Goal: Task Accomplishment & Management: Manage account settings

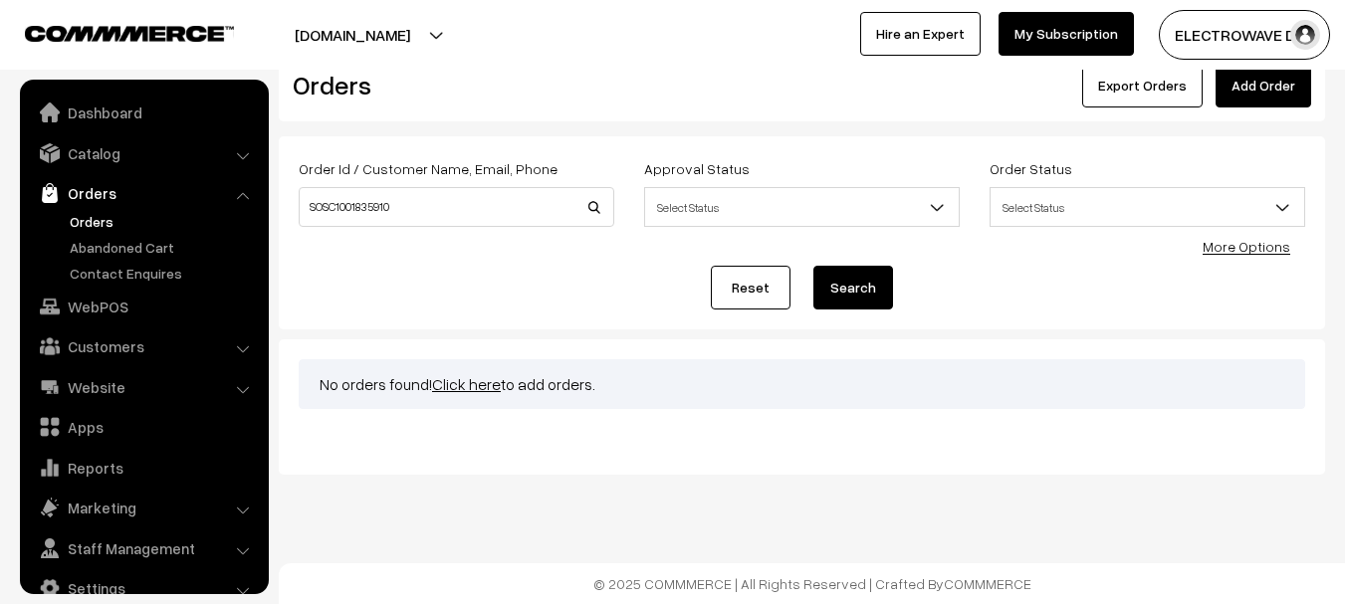
scroll to position [32, 0]
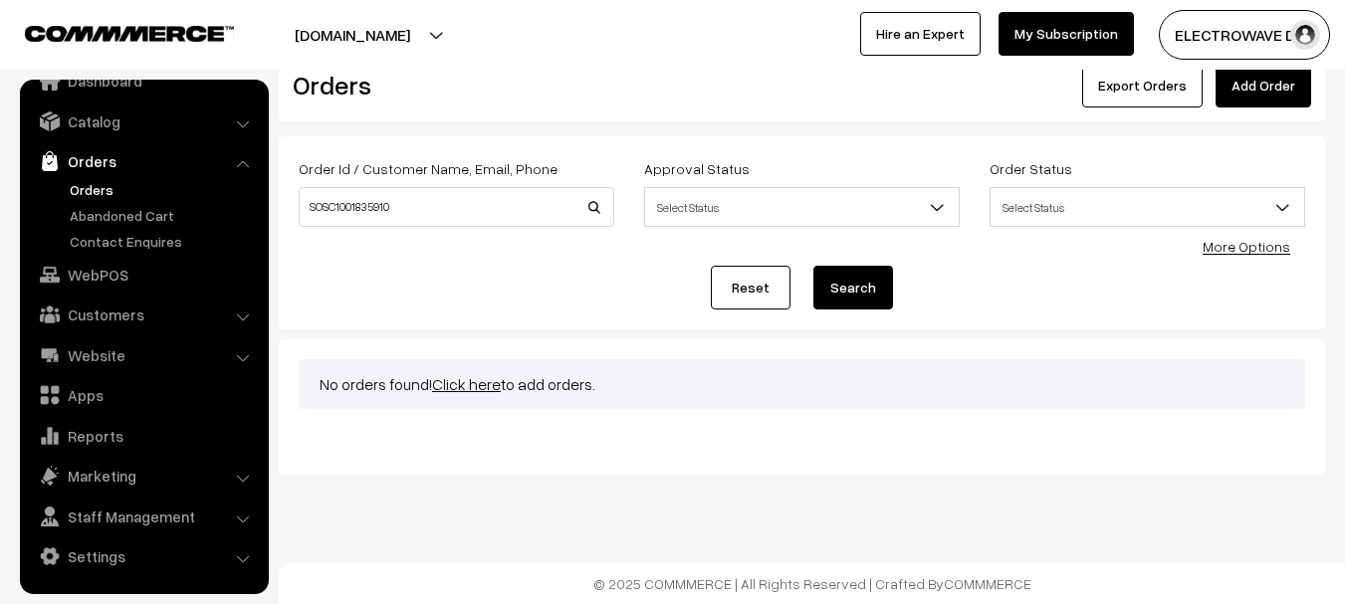
click at [105, 197] on link "Orders" at bounding box center [163, 189] width 197 height 21
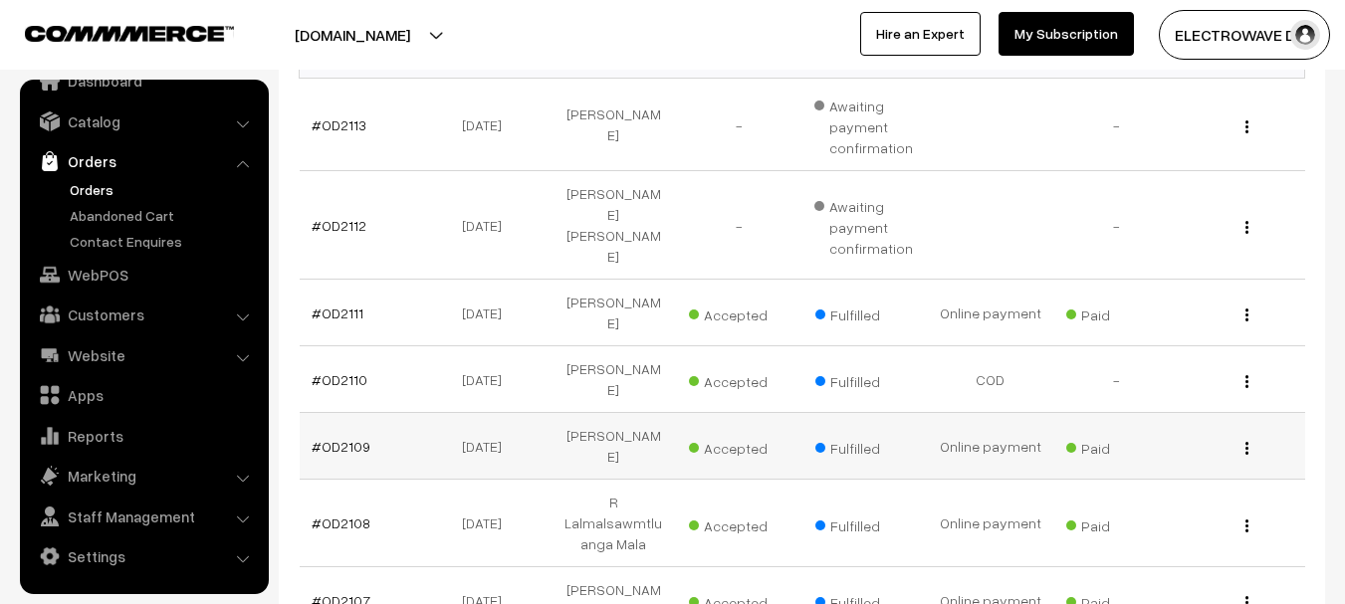
scroll to position [398, 0]
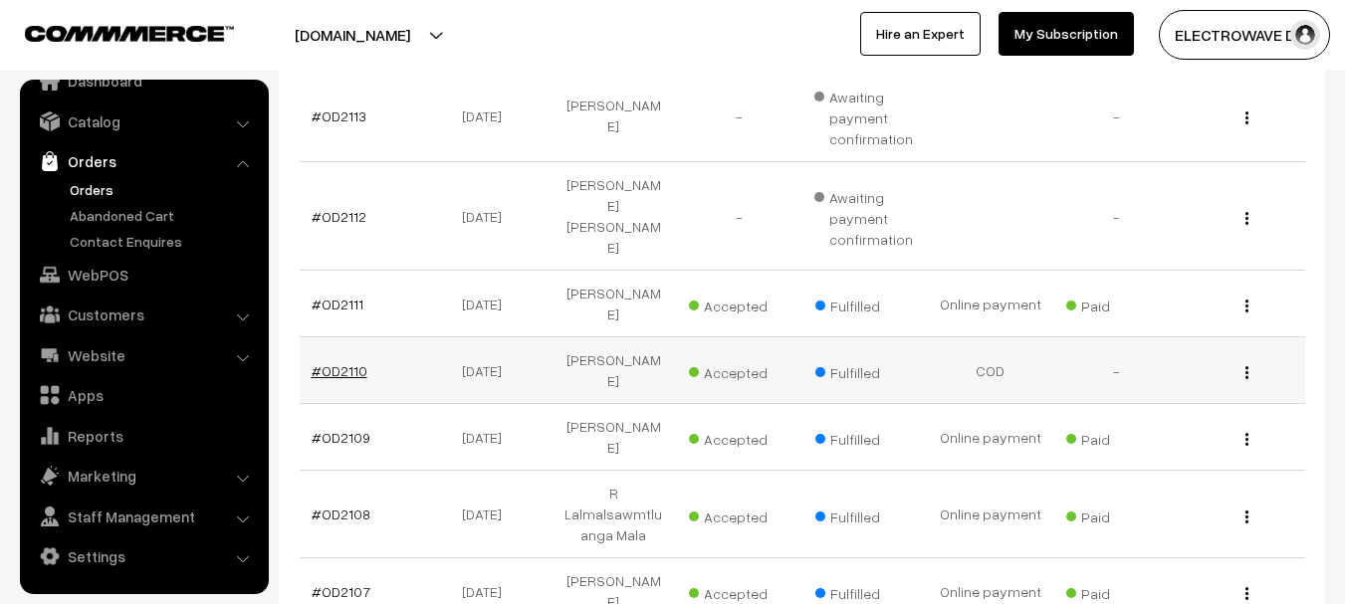
click at [348, 362] on link "#OD2110" at bounding box center [340, 370] width 56 height 17
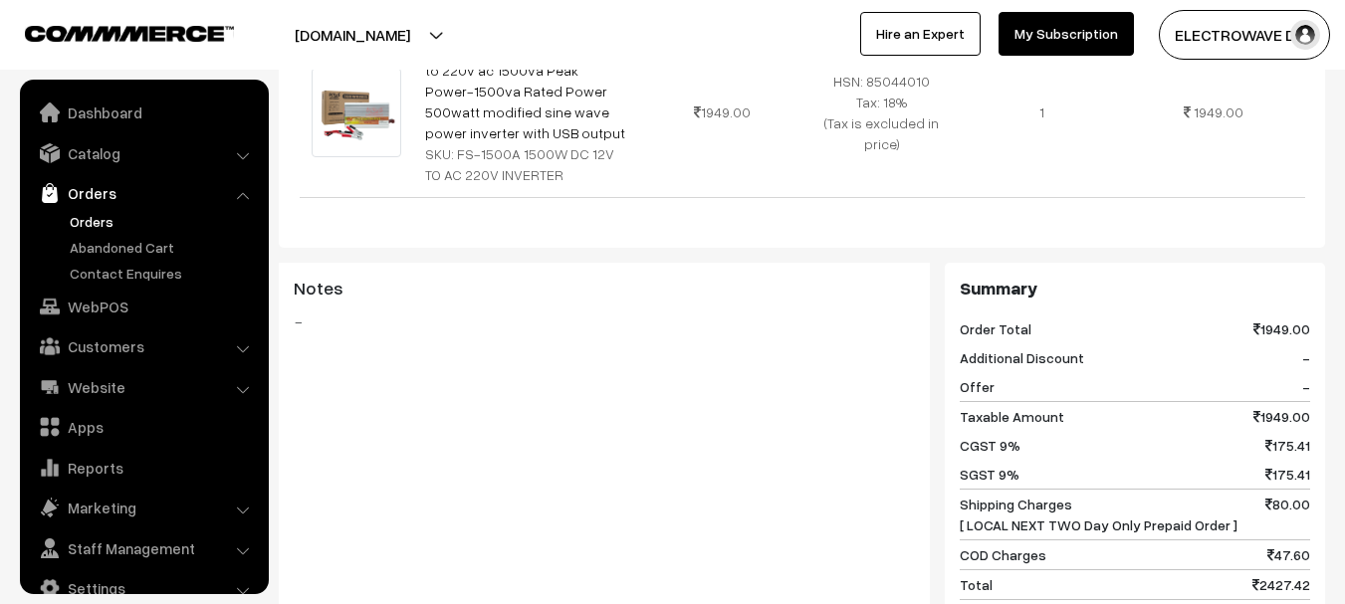
scroll to position [896, 0]
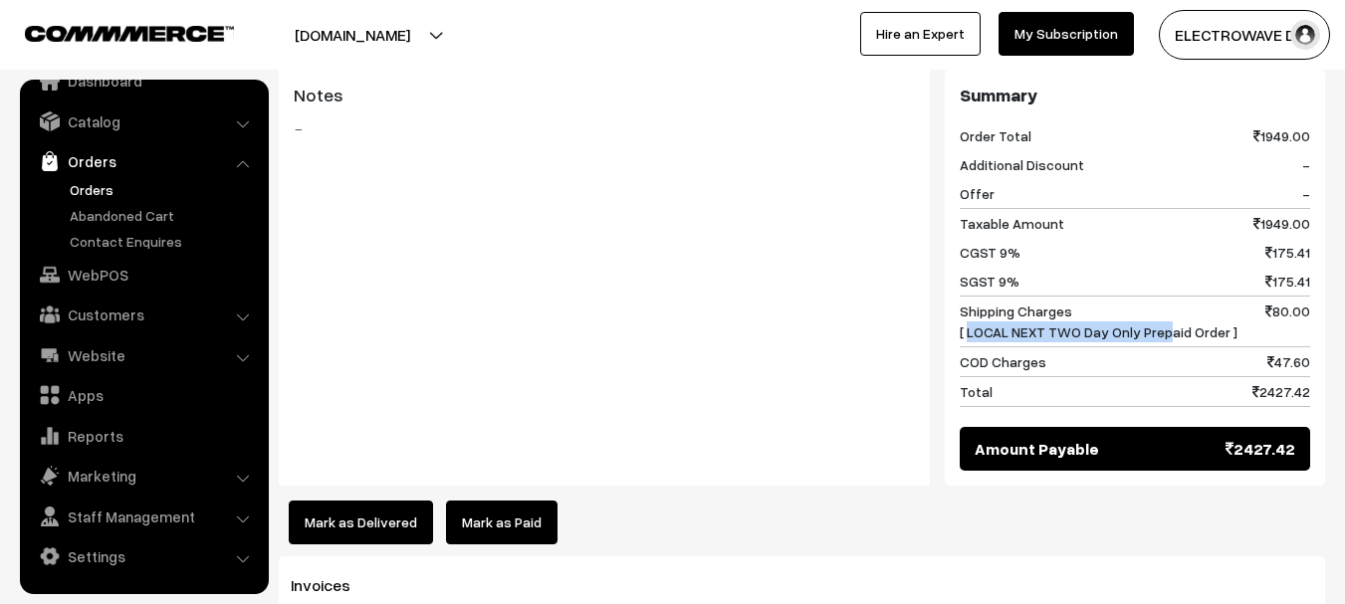
drag, startPoint x: 966, startPoint y: 265, endPoint x: 1159, endPoint y: 266, distance: 193.2
click at [1159, 301] on span "Shipping Charges [ LOCAL NEXT TWO Day Only Prepaid Order ]" at bounding box center [1099, 322] width 278 height 42
click at [1127, 301] on span "Shipping Charges [ LOCAL NEXT TWO Day Only Prepaid Order ]" at bounding box center [1099, 322] width 278 height 42
click at [1177, 301] on span "Shipping Charges [ LOCAL NEXT TWO Day Only Prepaid Order ]" at bounding box center [1099, 322] width 278 height 42
drag, startPoint x: 1107, startPoint y: 273, endPoint x: 1218, endPoint y: 267, distance: 110.7
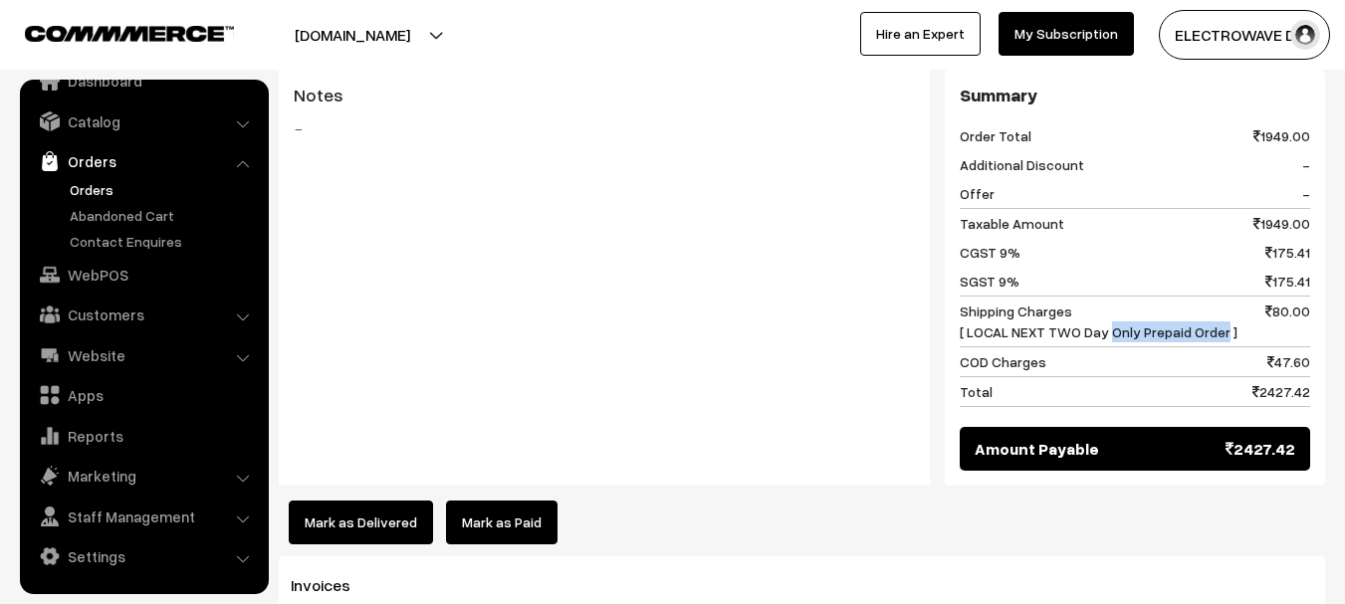
click at [1218, 301] on span "Shipping Charges [ LOCAL NEXT TWO Day Only Prepaid Order ]" at bounding box center [1099, 322] width 278 height 42
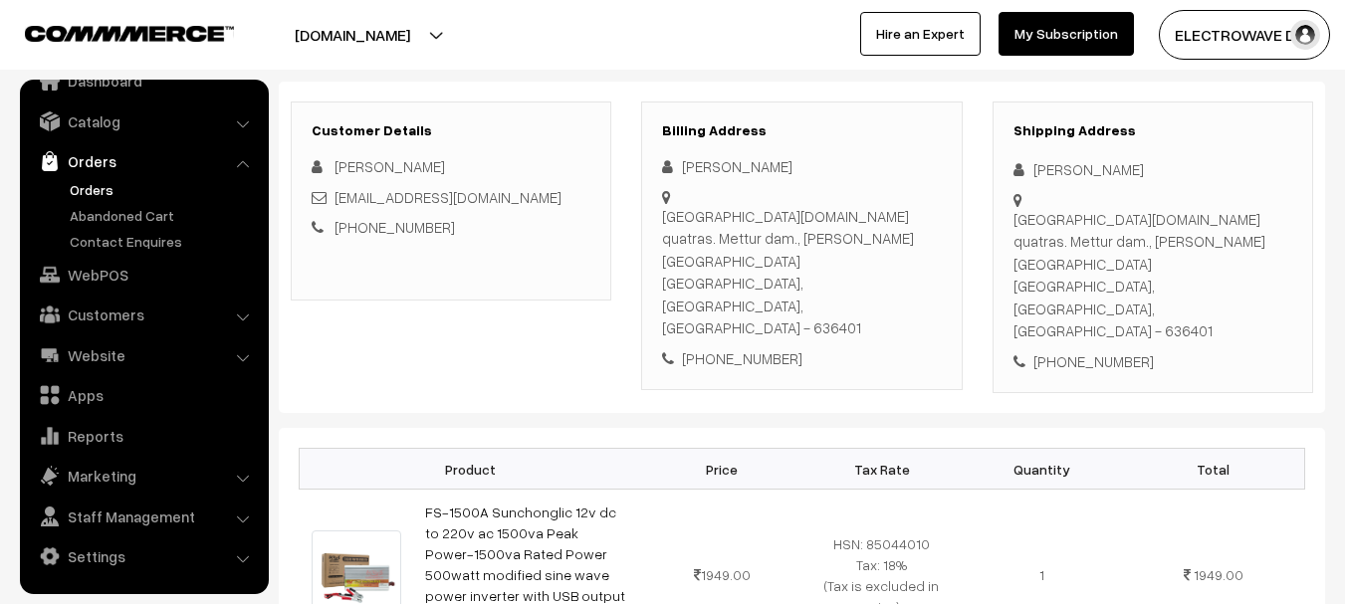
scroll to position [0, 0]
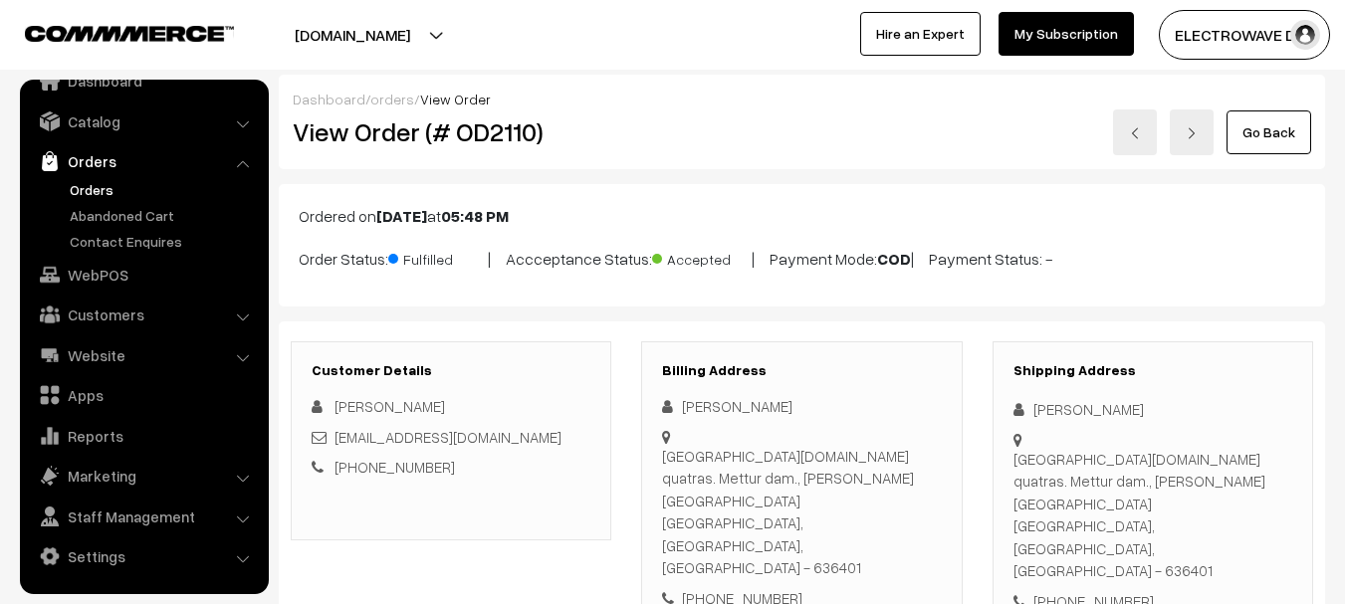
drag, startPoint x: 892, startPoint y: 257, endPoint x: 943, endPoint y: 256, distance: 50.8
click at [943, 256] on p "Order Status: Fulfilled | Accceptance Status: Accepted | Payment Mode: COD | Pa…" at bounding box center [802, 257] width 1007 height 27
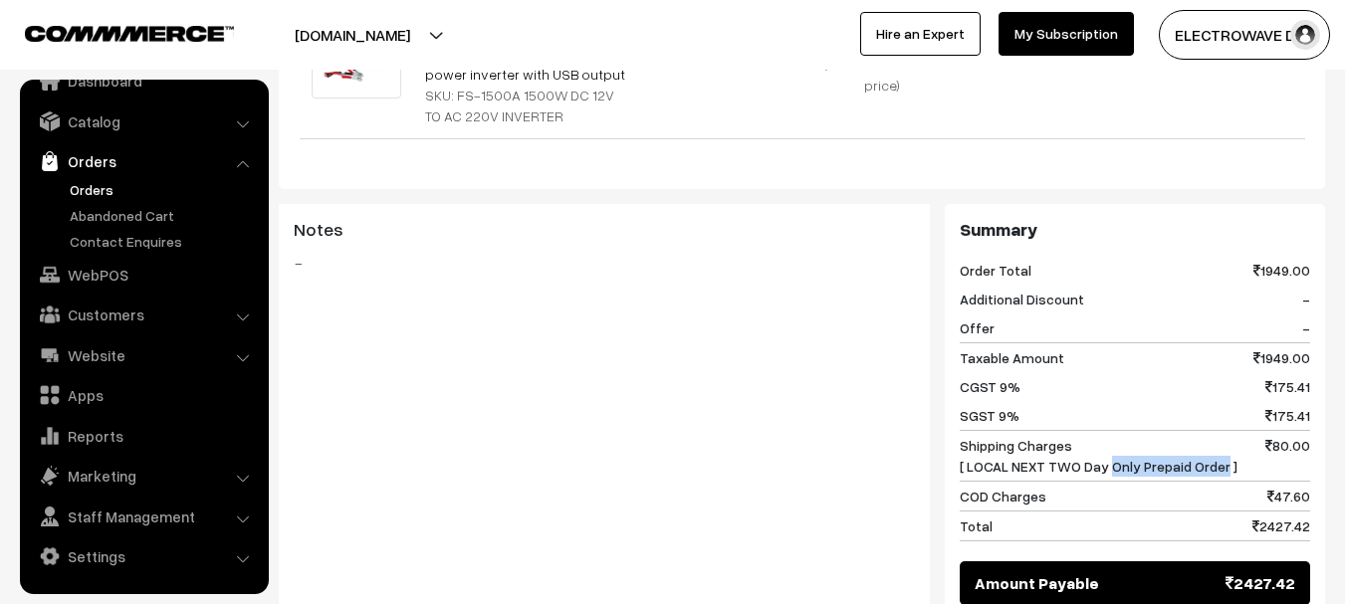
scroll to position [797, 0]
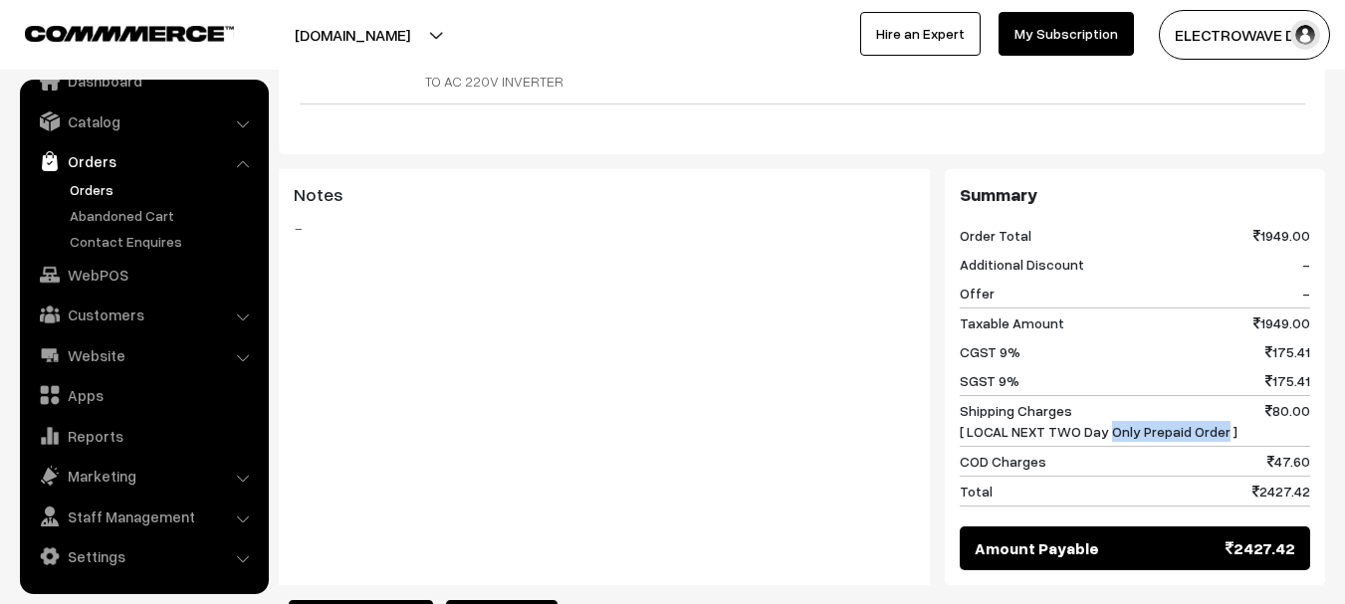
drag, startPoint x: 1310, startPoint y: 341, endPoint x: 956, endPoint y: 341, distance: 354.5
click at [956, 341] on div "Summary Order Total 1949.00 Additional Discount - Offer - Taxable Amount 1949.0…" at bounding box center [1135, 377] width 380 height 416
drag, startPoint x: 1255, startPoint y: 434, endPoint x: 1313, endPoint y: 429, distance: 59.0
click at [1313, 429] on div "Summary Order Total 1949.00 Additional Discount - Offer - Taxable Amount 1949.0…" at bounding box center [1135, 377] width 380 height 416
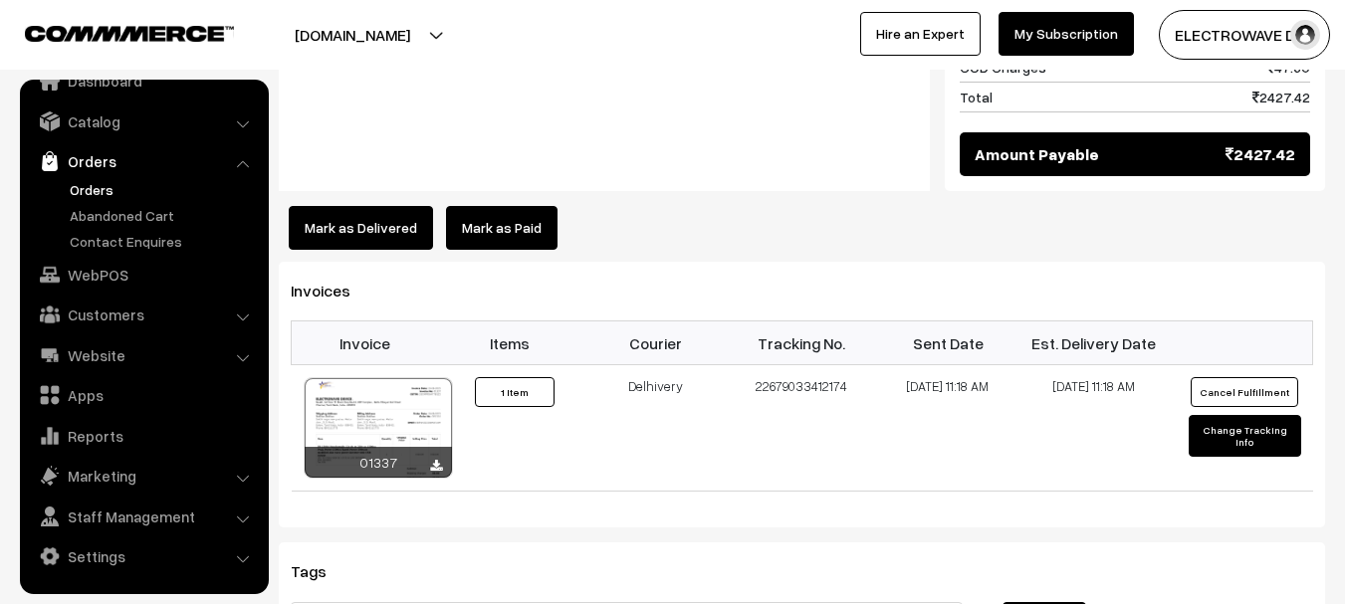
scroll to position [1294, 0]
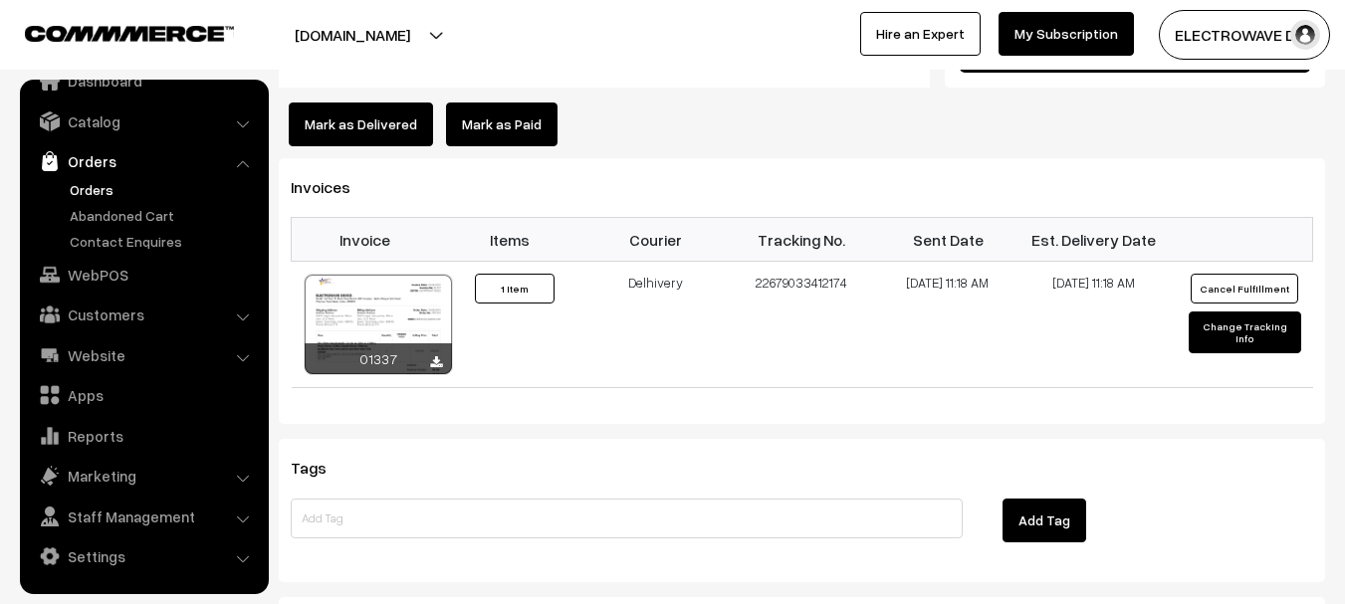
click at [77, 186] on link "Orders" at bounding box center [163, 189] width 197 height 21
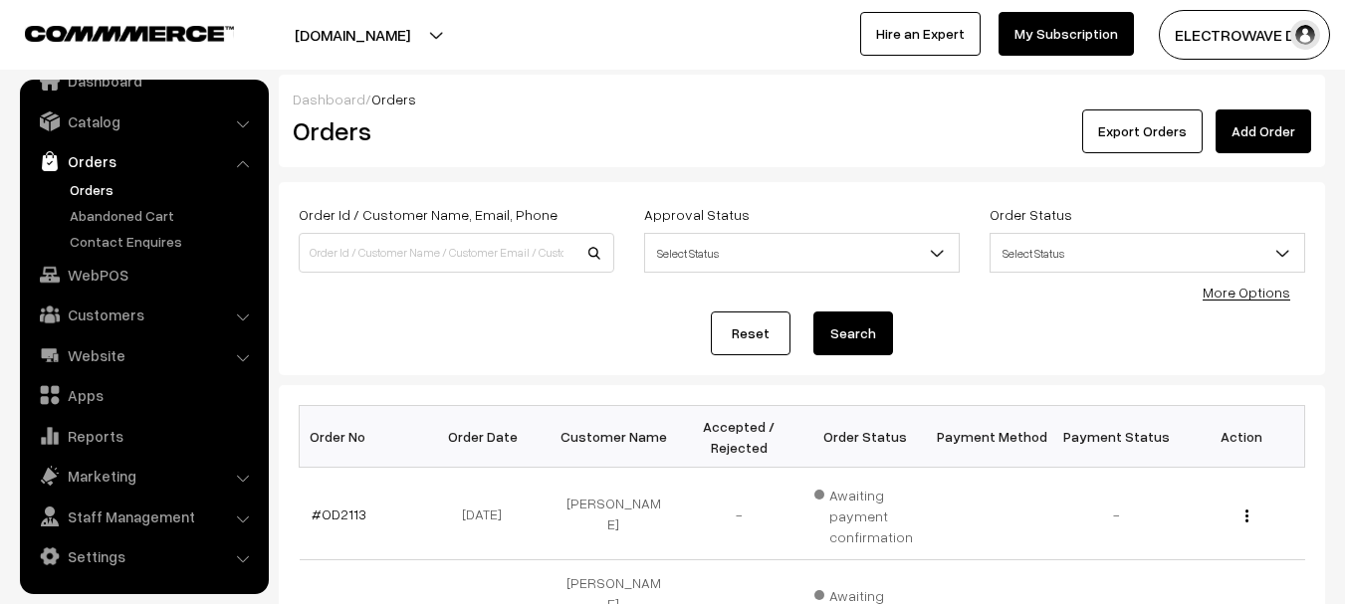
click at [115, 196] on link "Orders" at bounding box center [163, 189] width 197 height 21
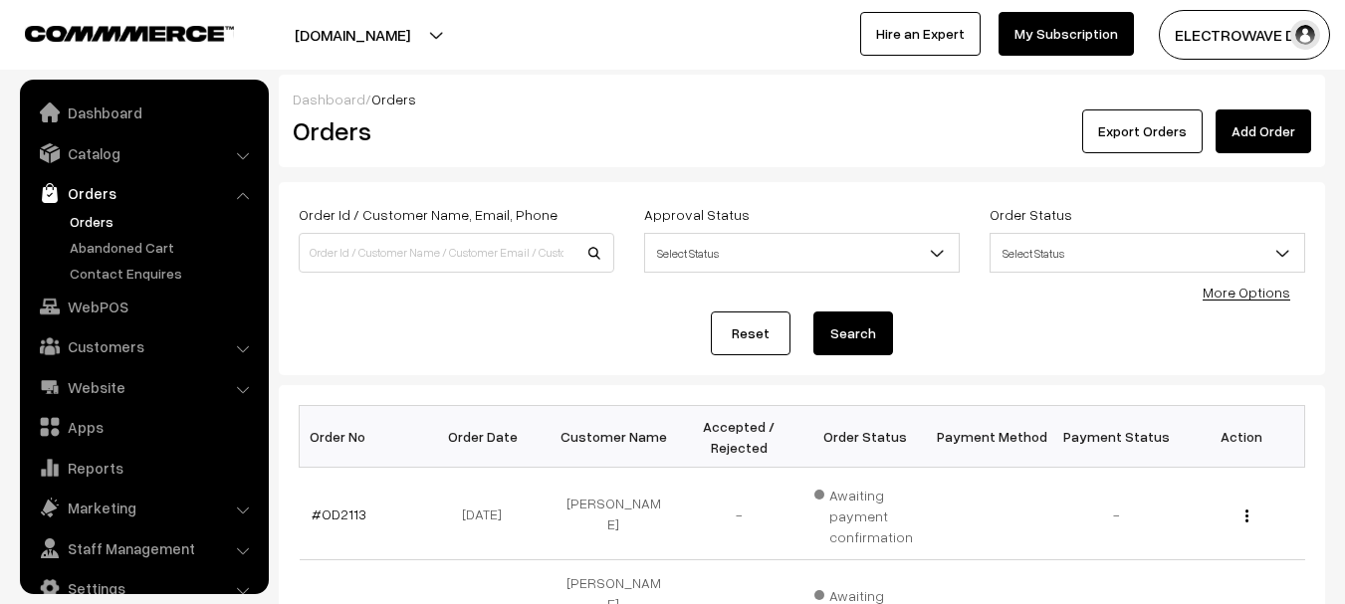
scroll to position [32, 0]
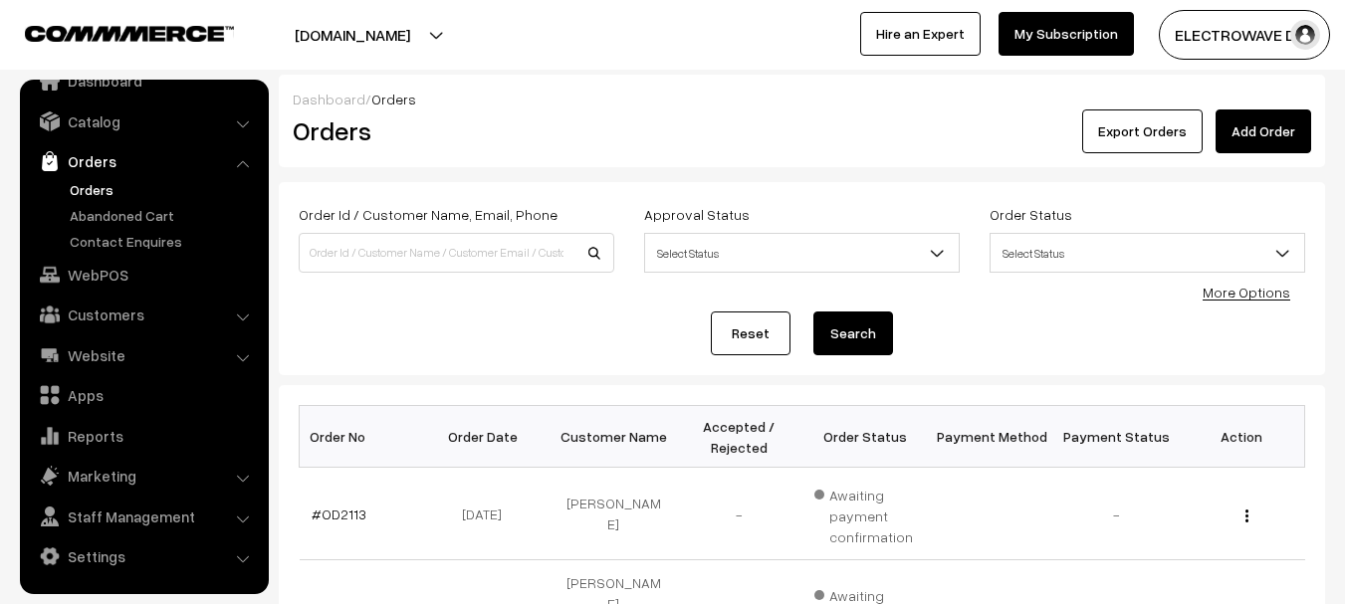
click at [112, 191] on link "Orders" at bounding box center [163, 189] width 197 height 21
click at [70, 183] on link "Orders" at bounding box center [163, 189] width 197 height 21
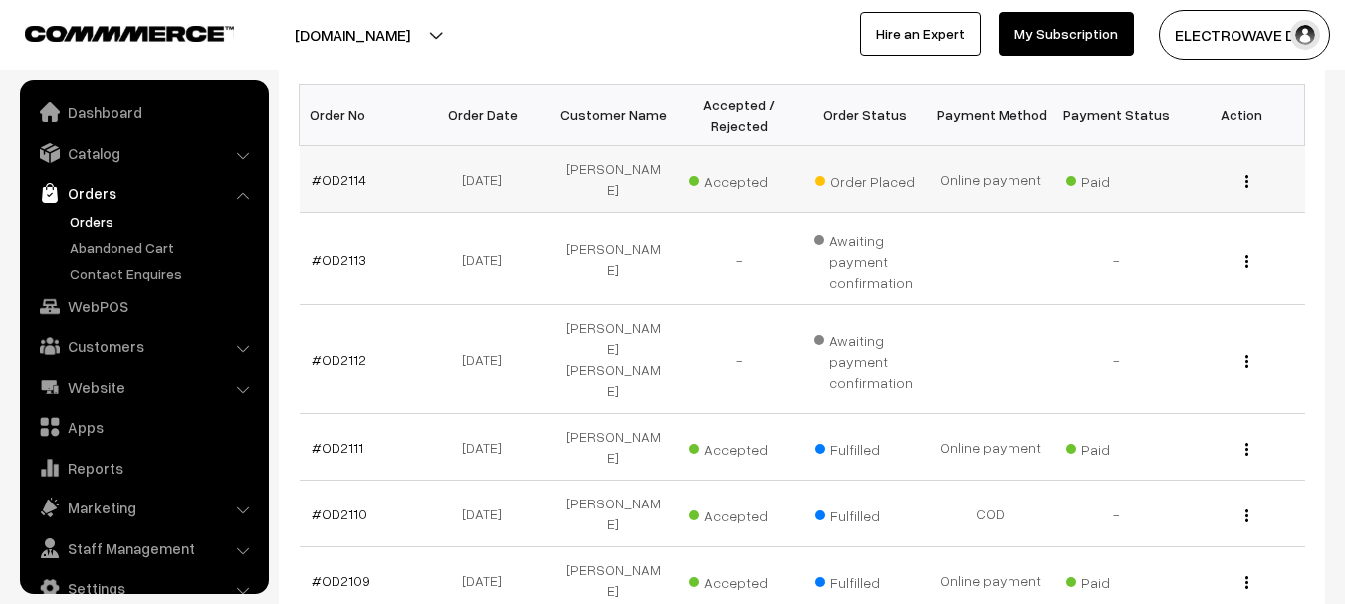
scroll to position [32, 0]
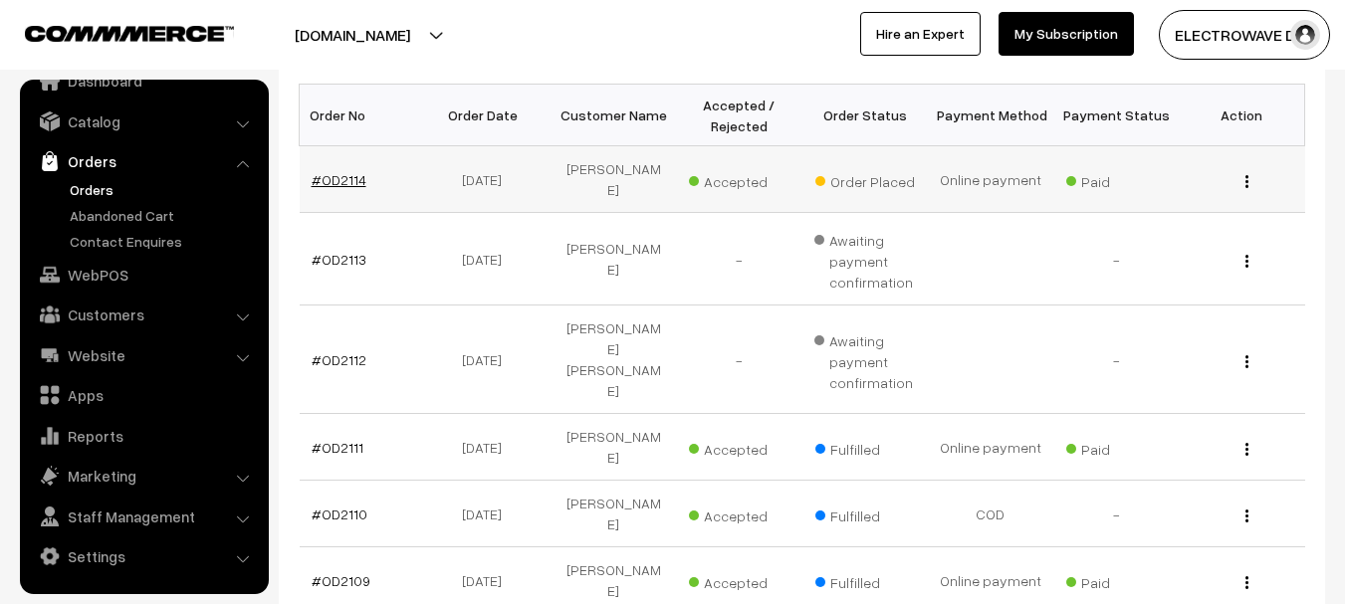
click at [346, 180] on link "#OD2114" at bounding box center [339, 179] width 55 height 17
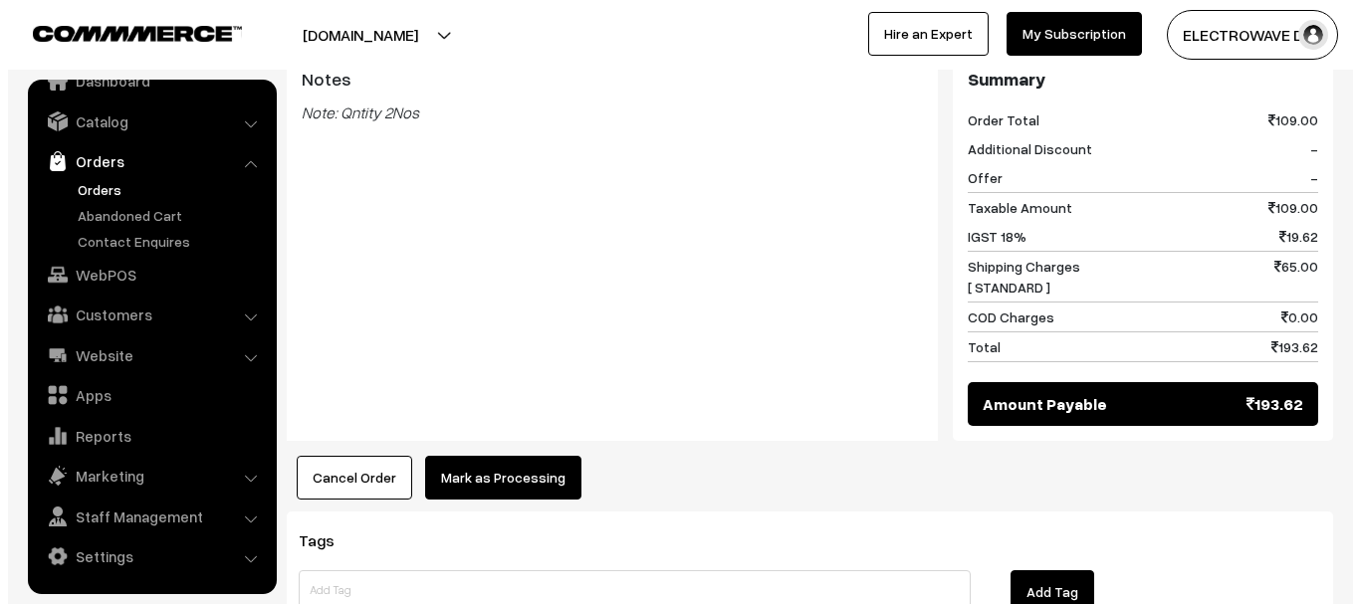
scroll to position [1030, 0]
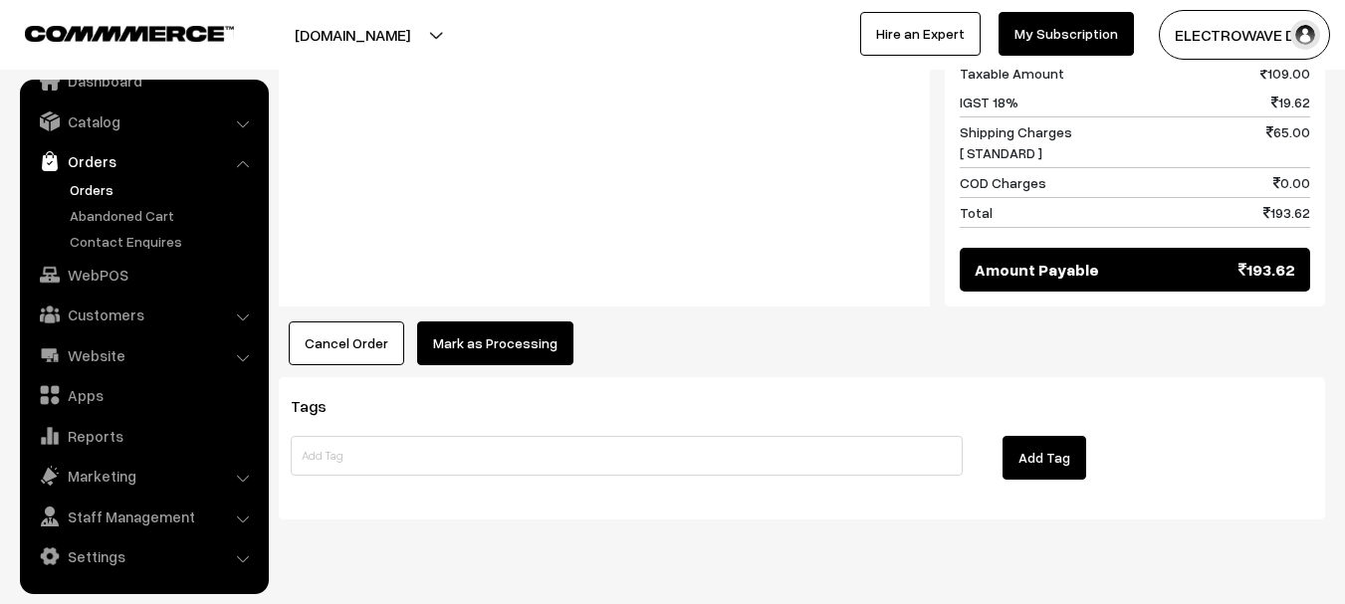
click at [508, 322] on button "Mark as Processing" at bounding box center [495, 344] width 156 height 44
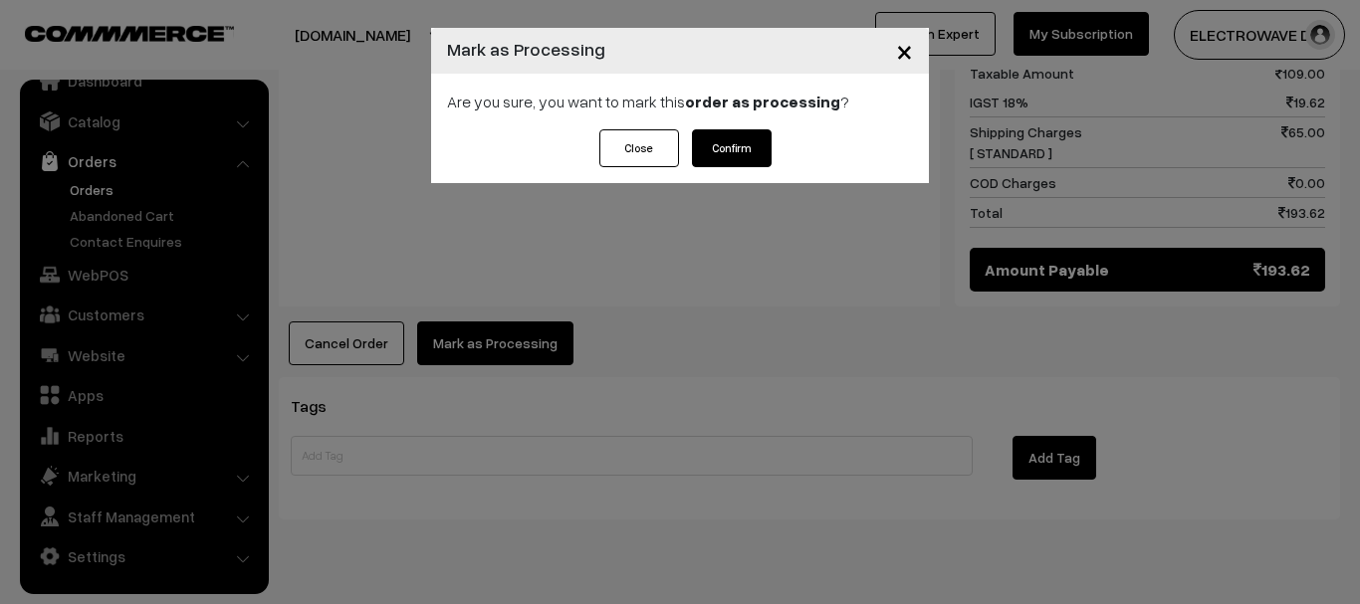
click at [748, 146] on button "Confirm" at bounding box center [732, 148] width 80 height 38
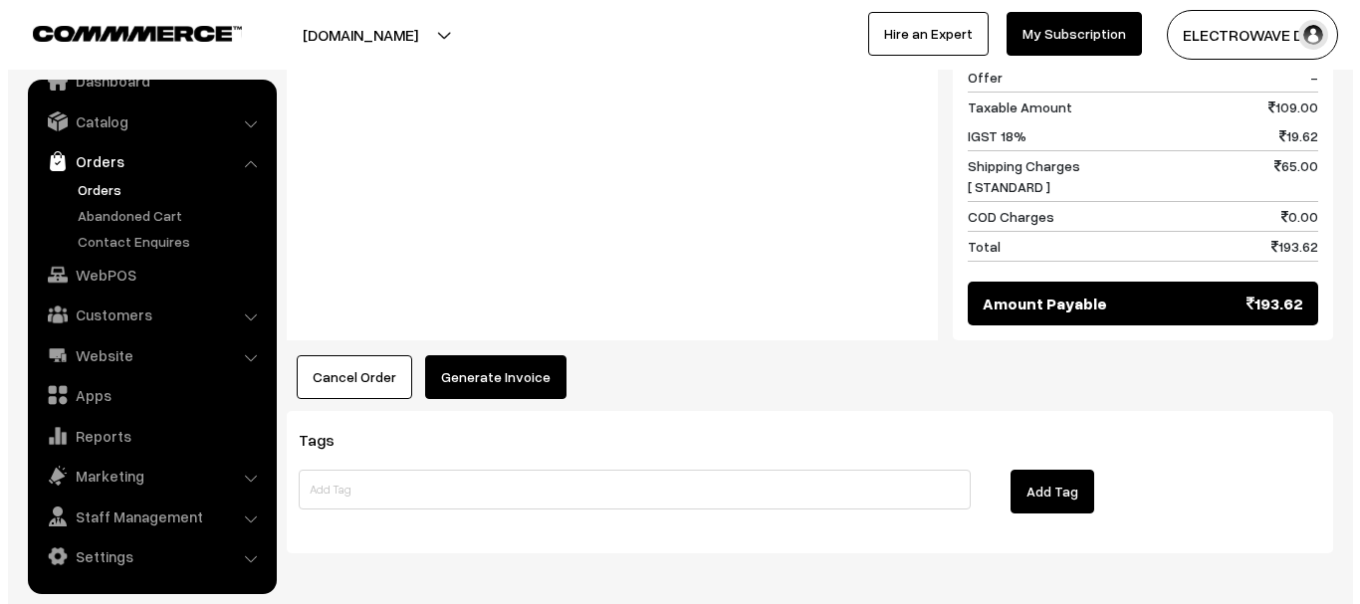
scroll to position [996, 0]
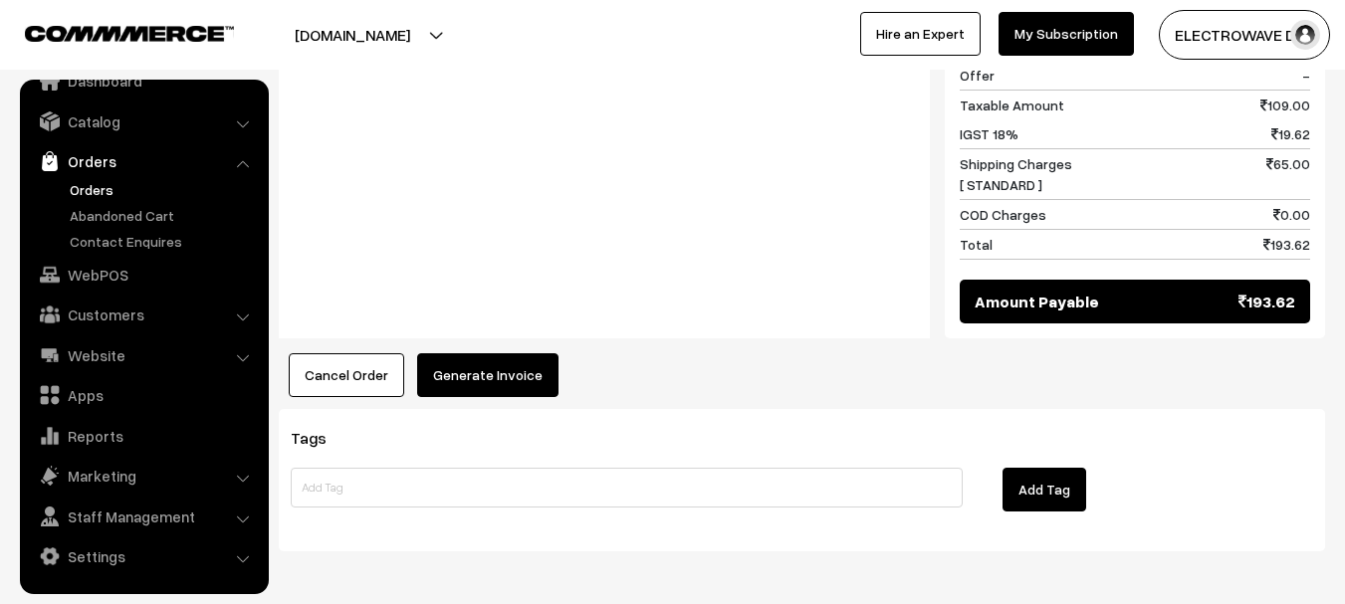
click at [506, 353] on button "Generate Invoice" at bounding box center [487, 375] width 141 height 44
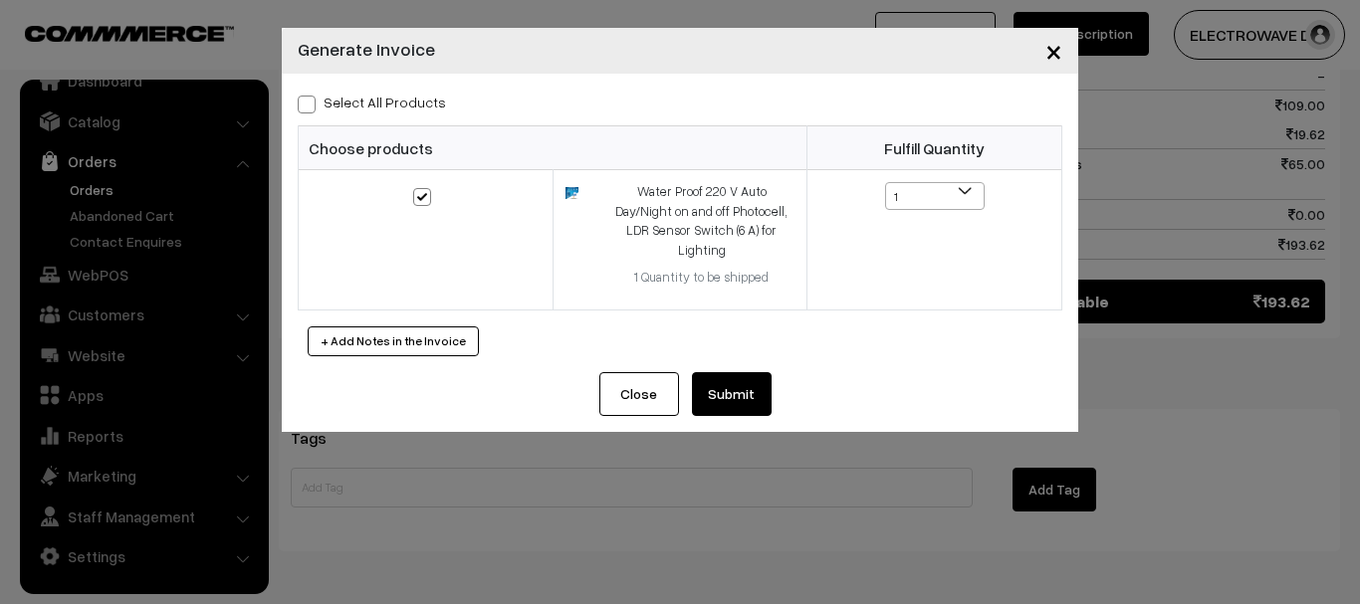
click at [745, 372] on button "Submit" at bounding box center [732, 394] width 80 height 44
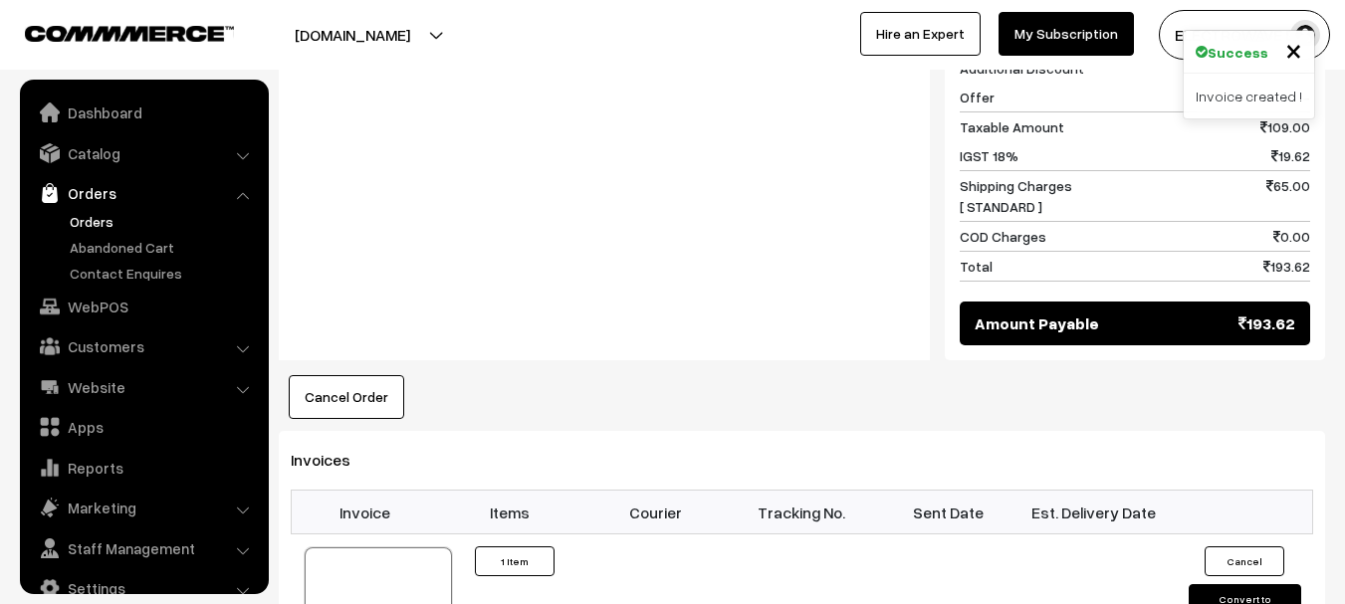
scroll to position [32, 0]
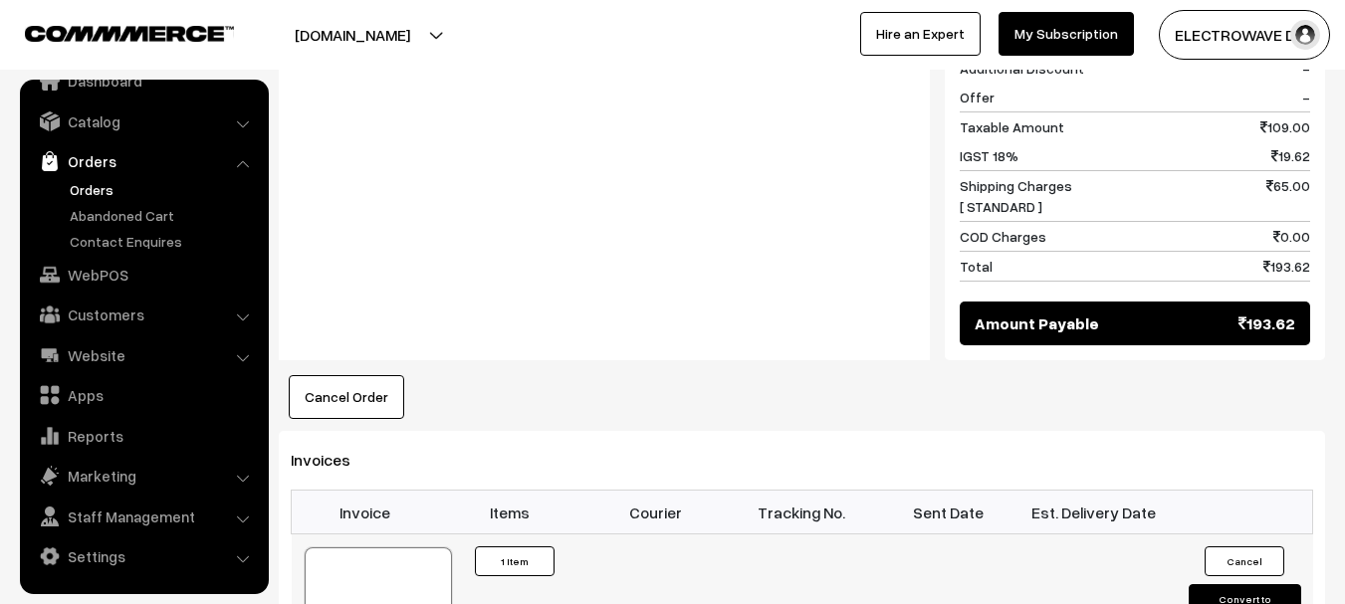
click at [417, 548] on div at bounding box center [378, 598] width 147 height 100
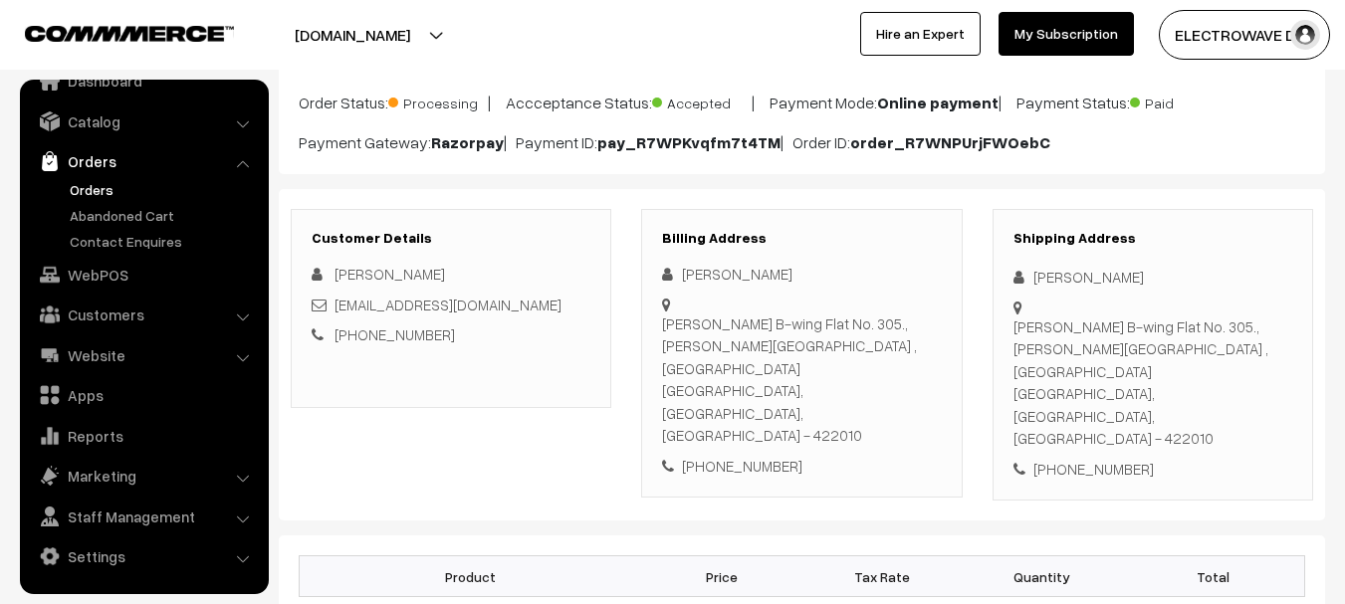
scroll to position [100, 0]
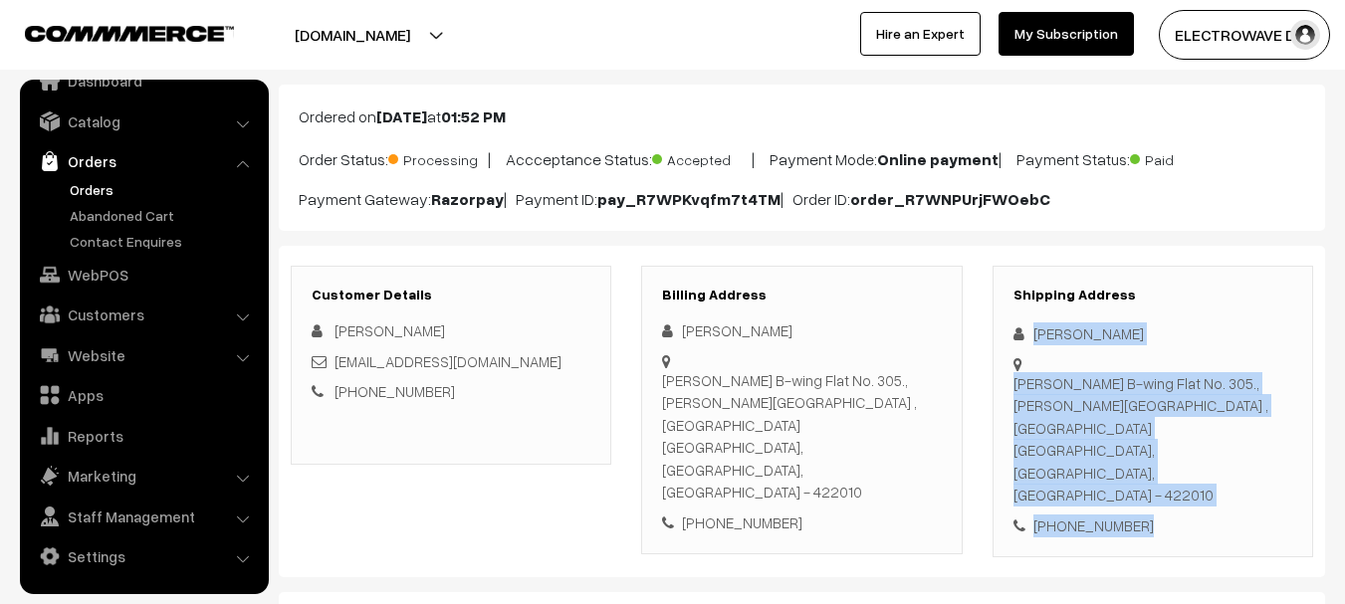
drag, startPoint x: 1031, startPoint y: 331, endPoint x: 1092, endPoint y: 427, distance: 114.6
click at [1145, 466] on div "Shipping Address Ravindrakumar Avhad Raj Towar B-wing Flat No. 305., Krushnai N…" at bounding box center [1153, 412] width 321 height 293
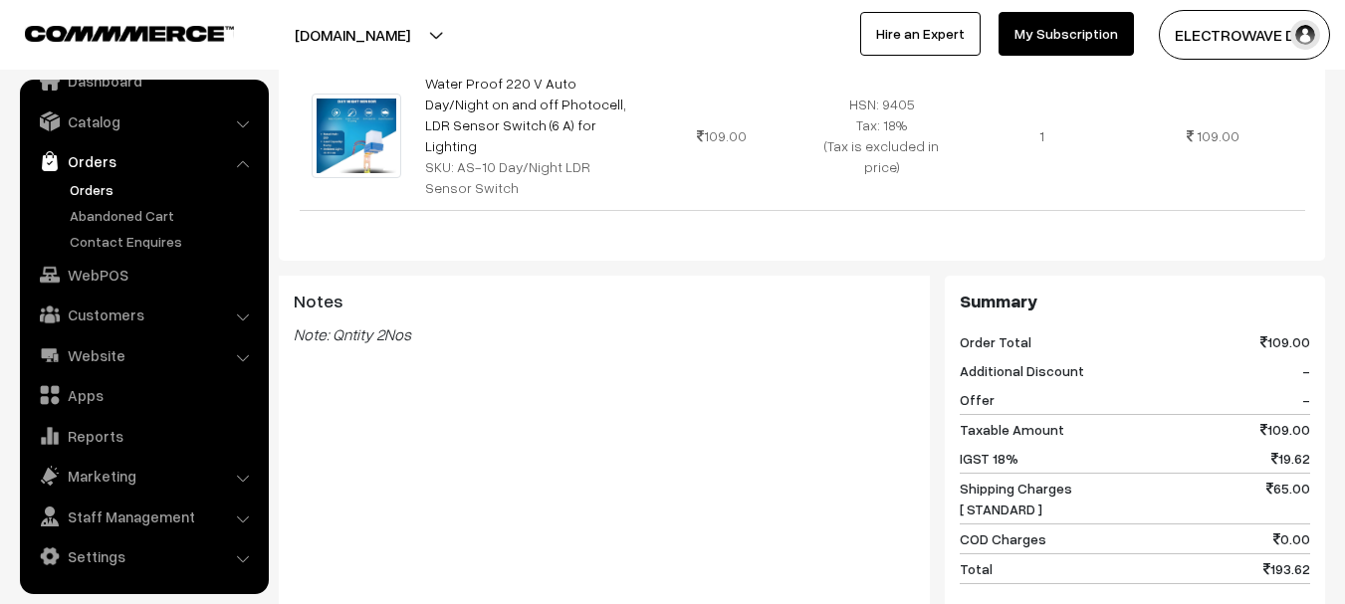
scroll to position [896, 0]
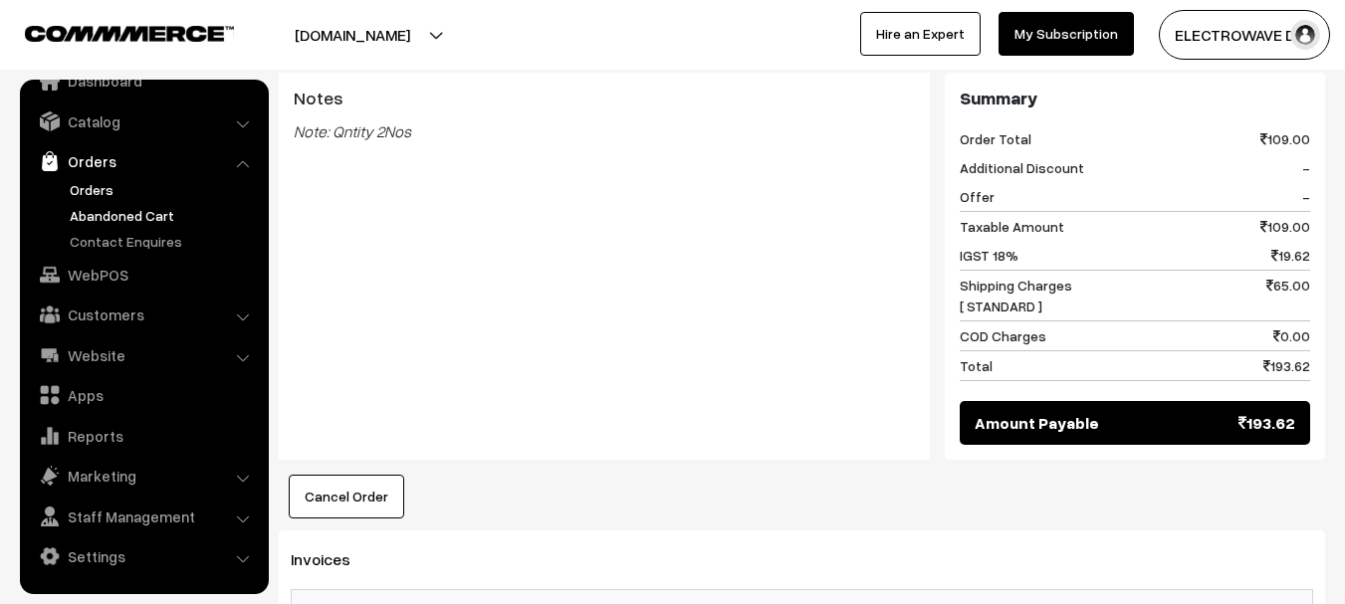
click at [92, 205] on link "Abandoned Cart" at bounding box center [163, 215] width 197 height 21
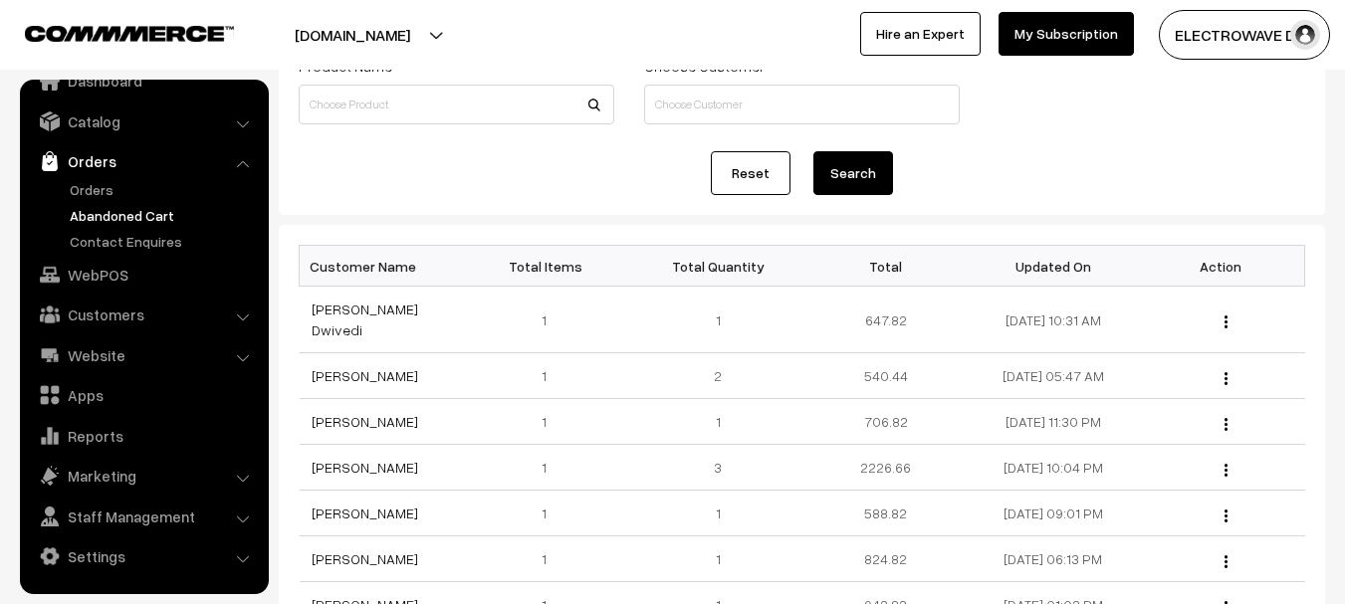
scroll to position [299, 0]
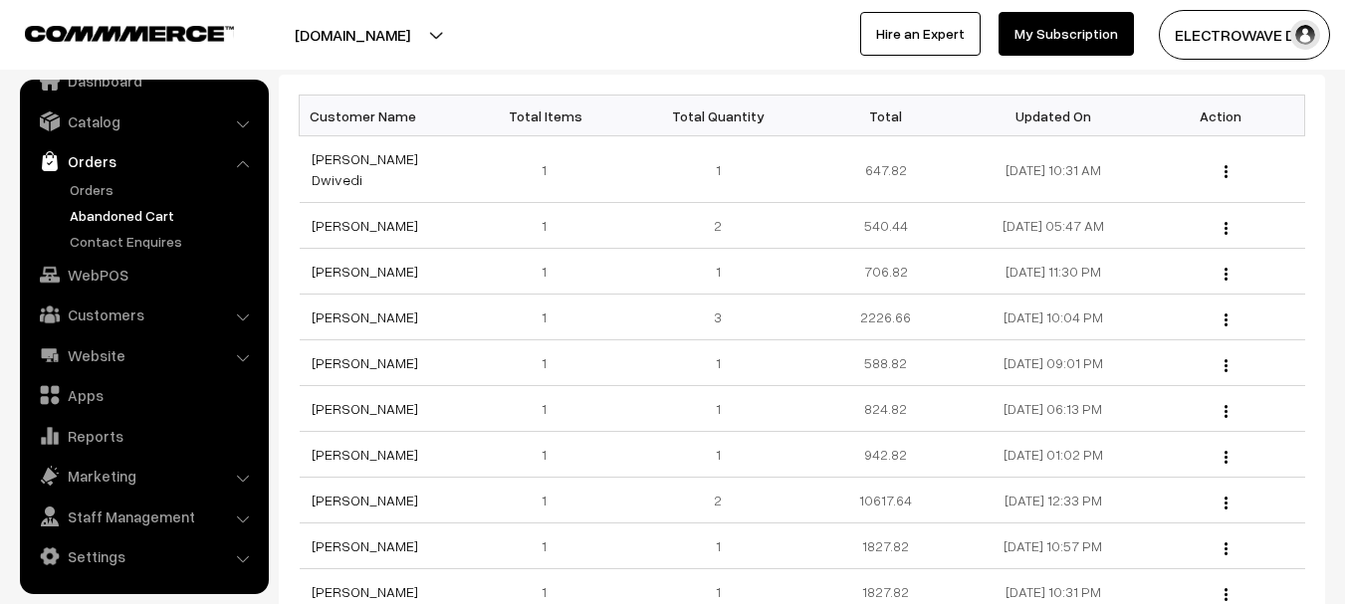
click at [99, 176] on link "Orders" at bounding box center [143, 161] width 237 height 36
click at [95, 184] on link "Orders" at bounding box center [163, 189] width 197 height 21
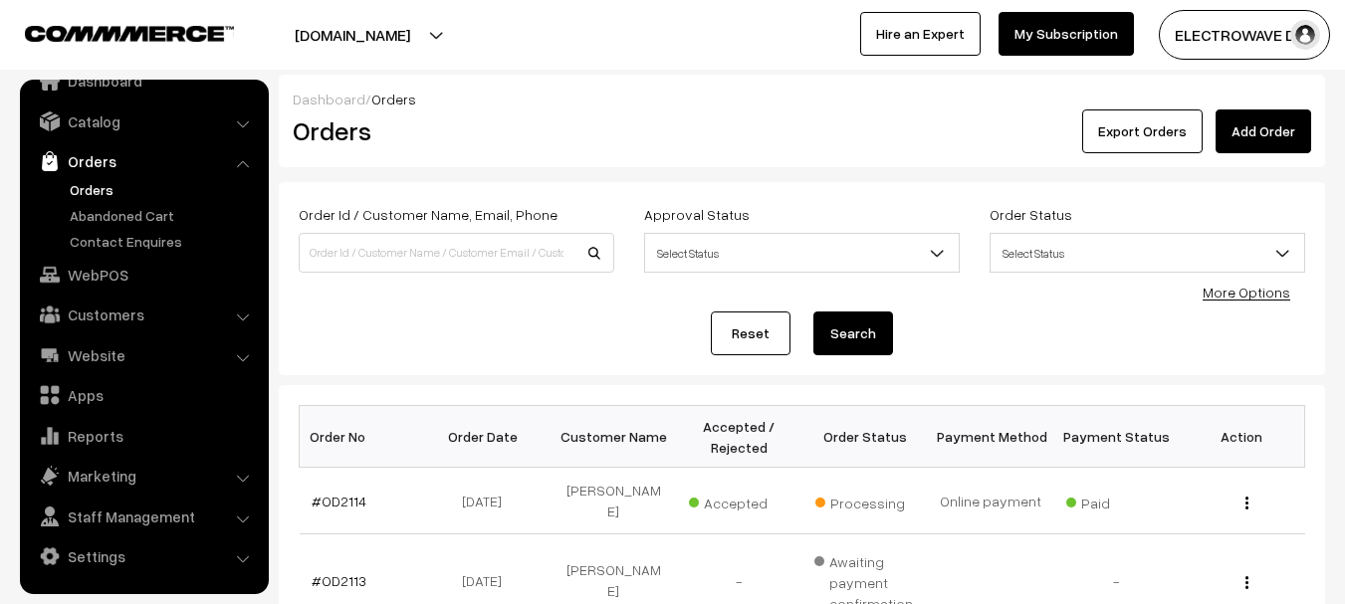
click at [71, 191] on link "Orders" at bounding box center [163, 189] width 197 height 21
click at [109, 132] on link "Catalog" at bounding box center [143, 122] width 237 height 36
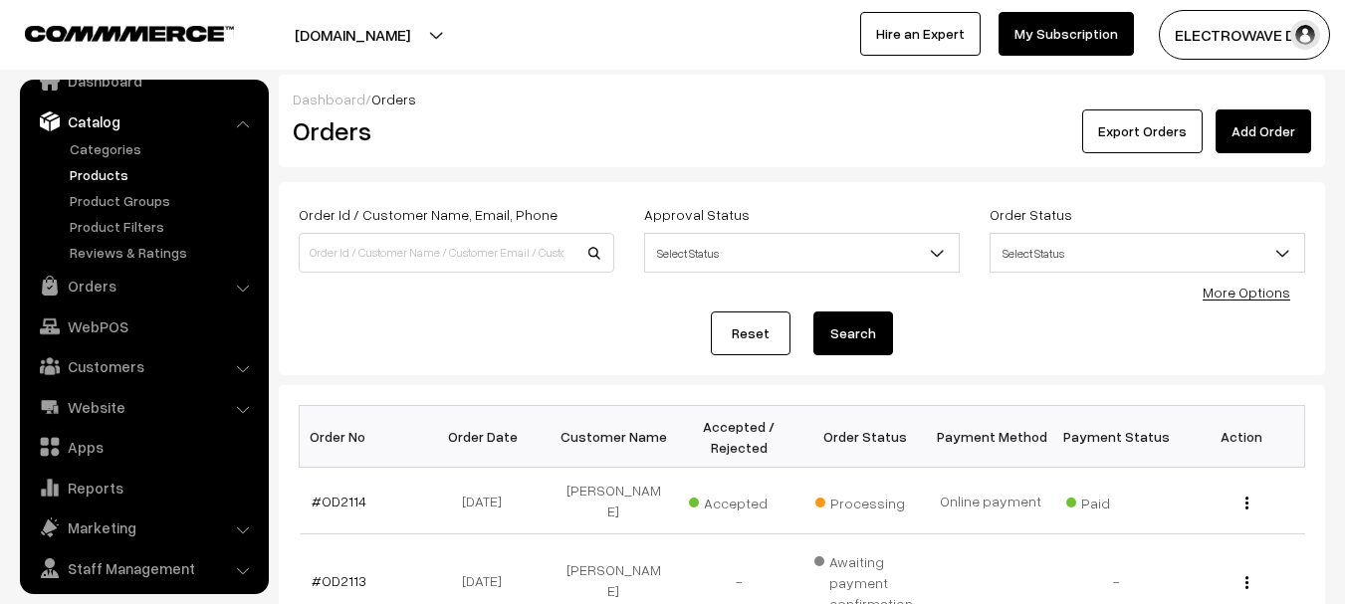
click at [91, 167] on link "Products" at bounding box center [163, 174] width 197 height 21
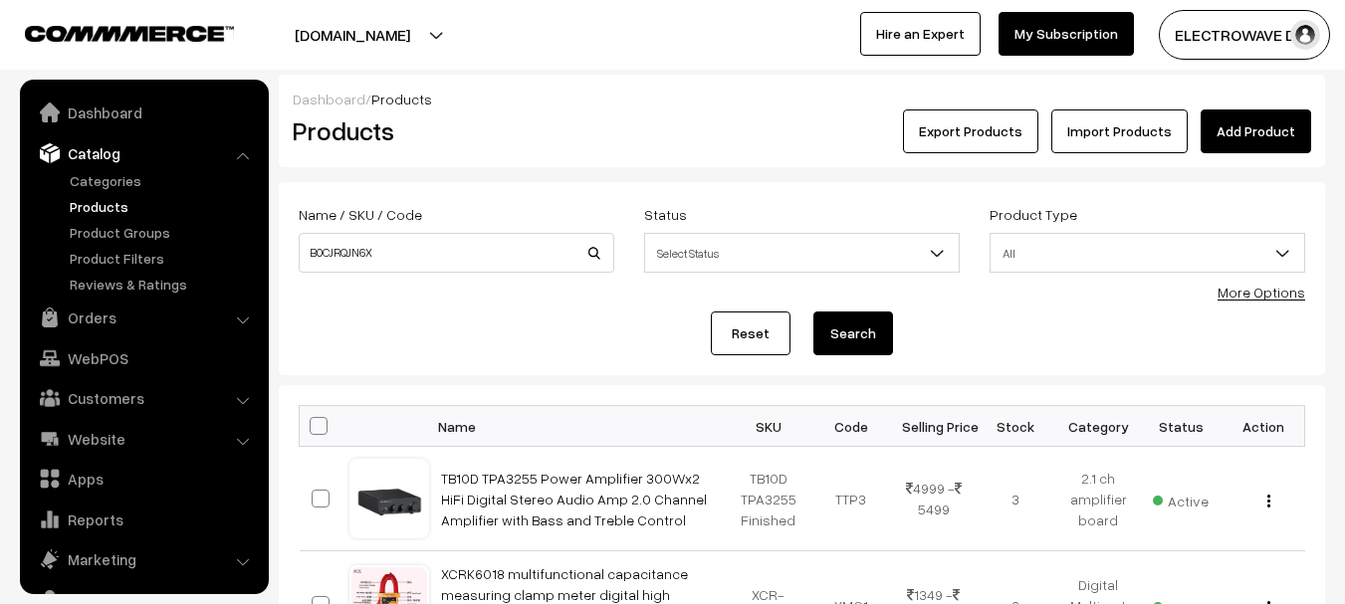
scroll to position [56, 0]
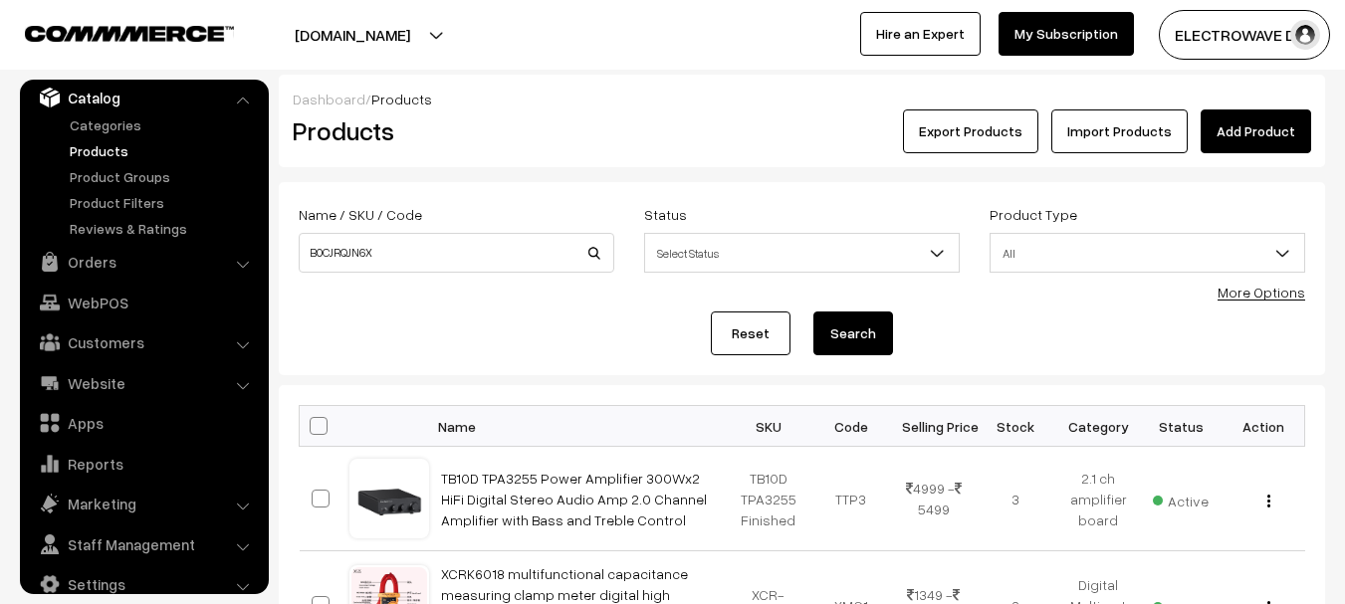
type input "B0CJRQJN6X"
click at [814, 312] on button "Search" at bounding box center [854, 334] width 80 height 44
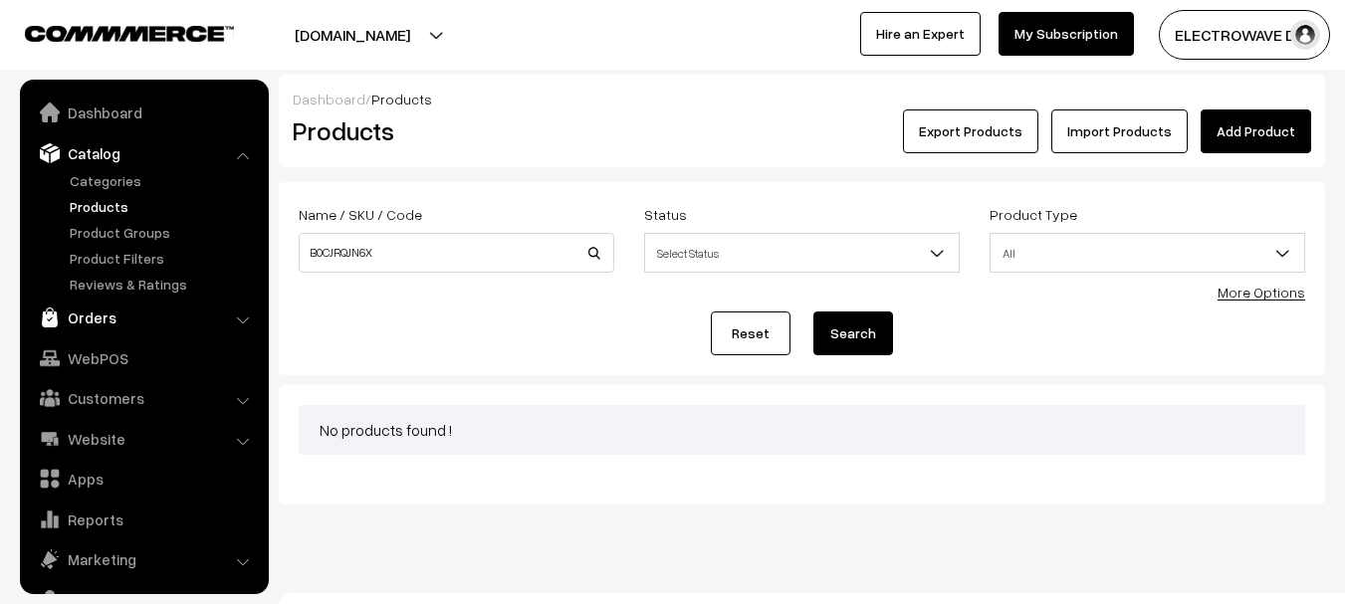
click at [117, 250] on body "Thank you for showing interest. Our team will call you shortly. Close [DOMAIN_N…" at bounding box center [672, 317] width 1345 height 634
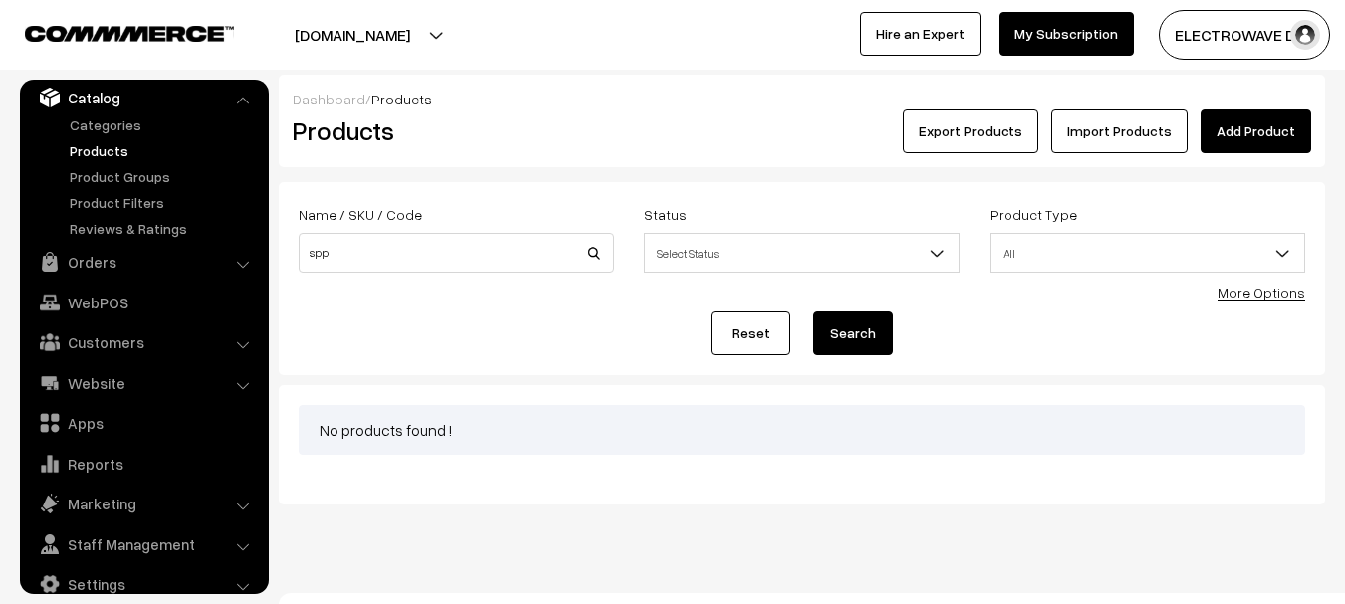
type input "SPPS3010D"
click at [863, 337] on button "Search" at bounding box center [854, 334] width 80 height 44
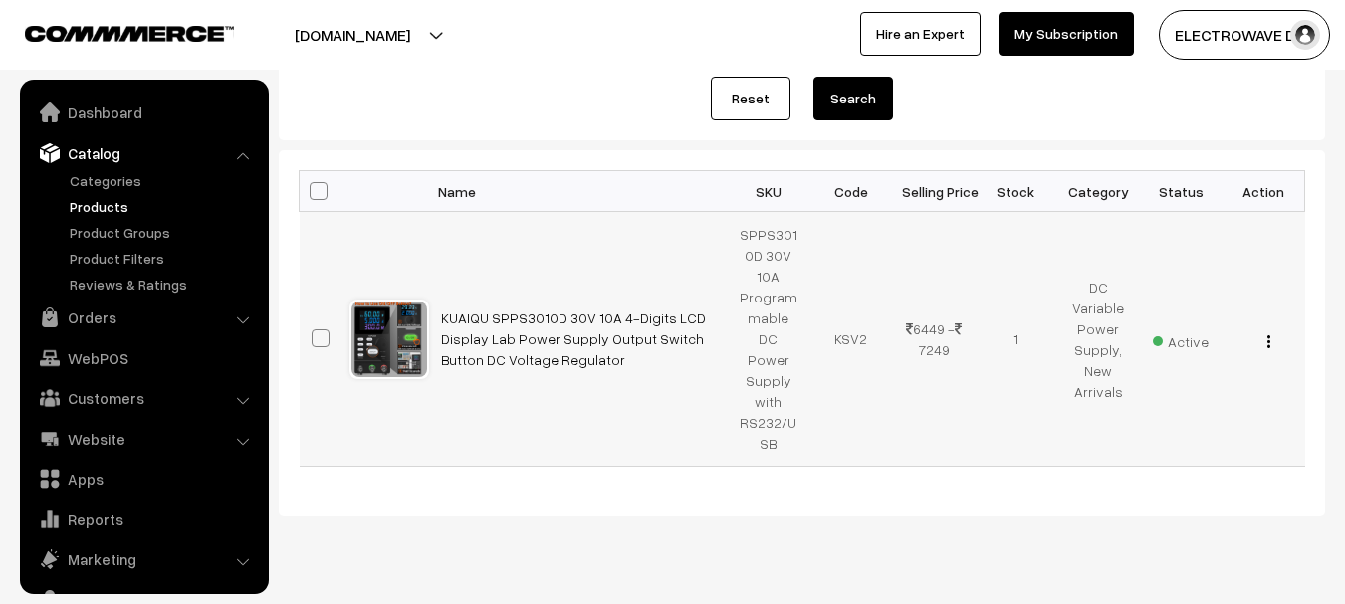
scroll to position [56, 0]
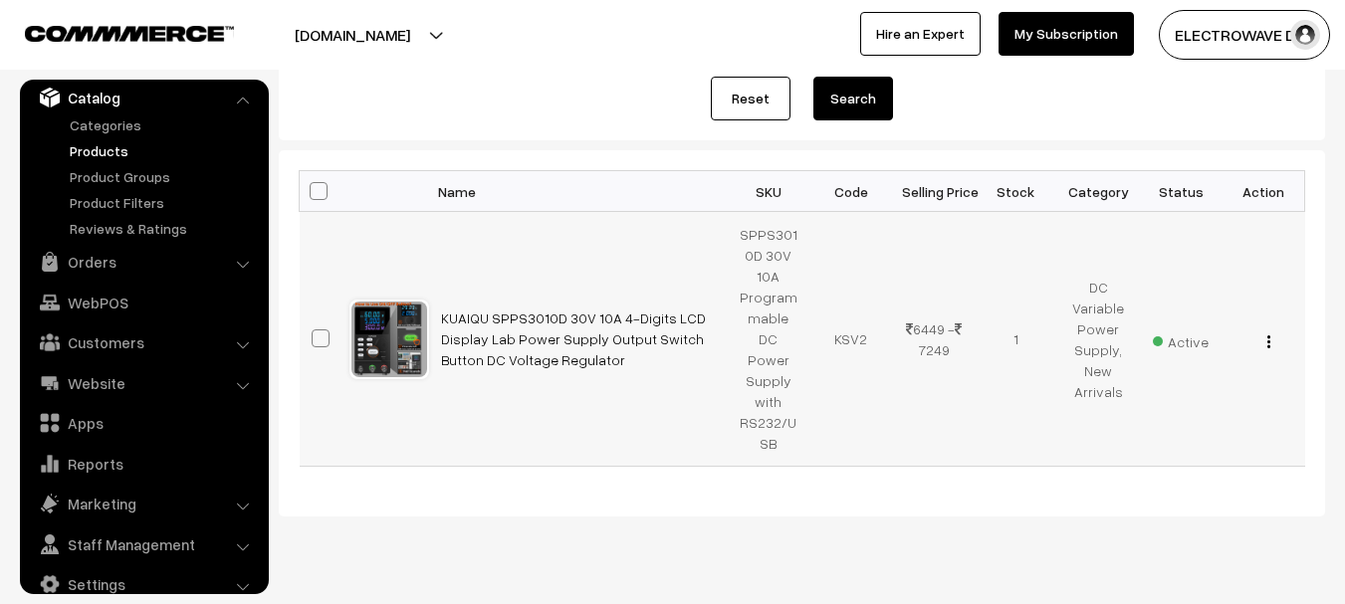
click at [1268, 336] on img "button" at bounding box center [1269, 342] width 3 height 13
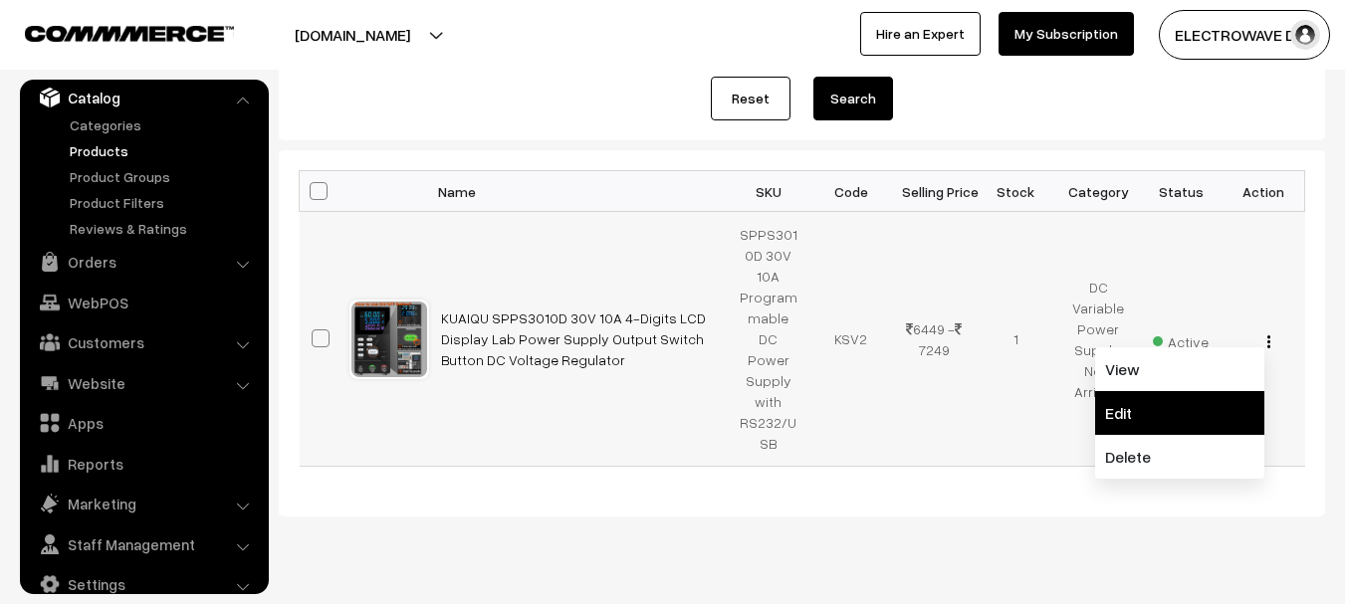
click at [1146, 397] on link "Edit" at bounding box center [1179, 413] width 169 height 44
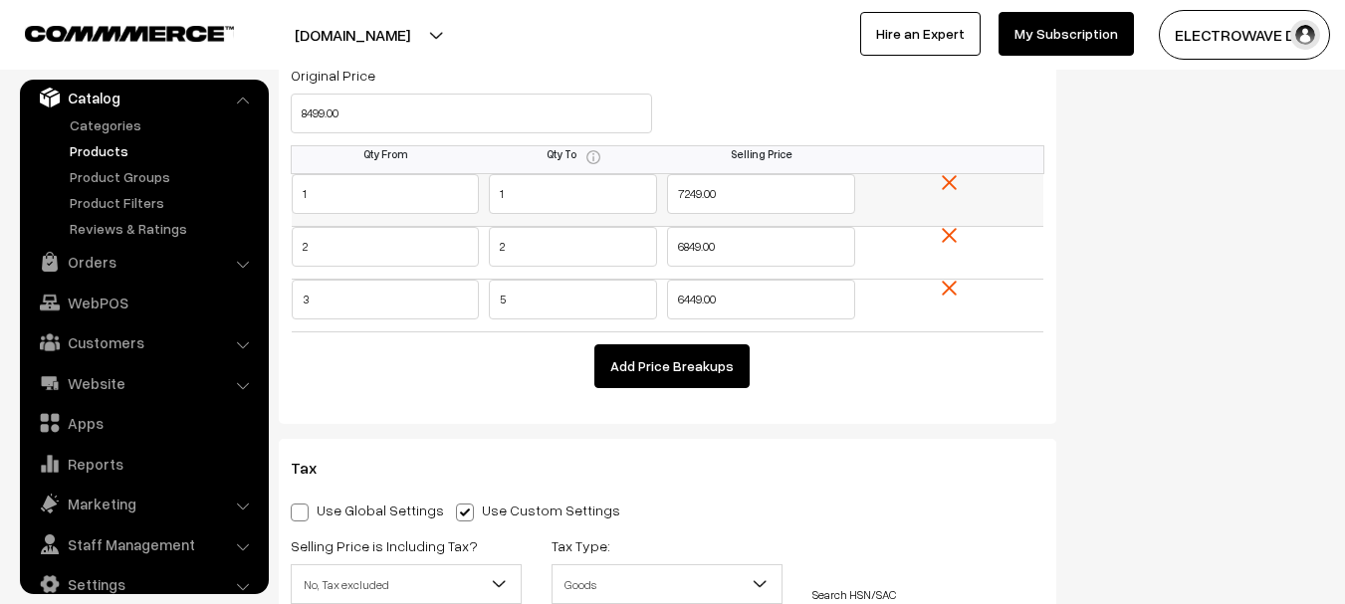
scroll to position [2227, 0]
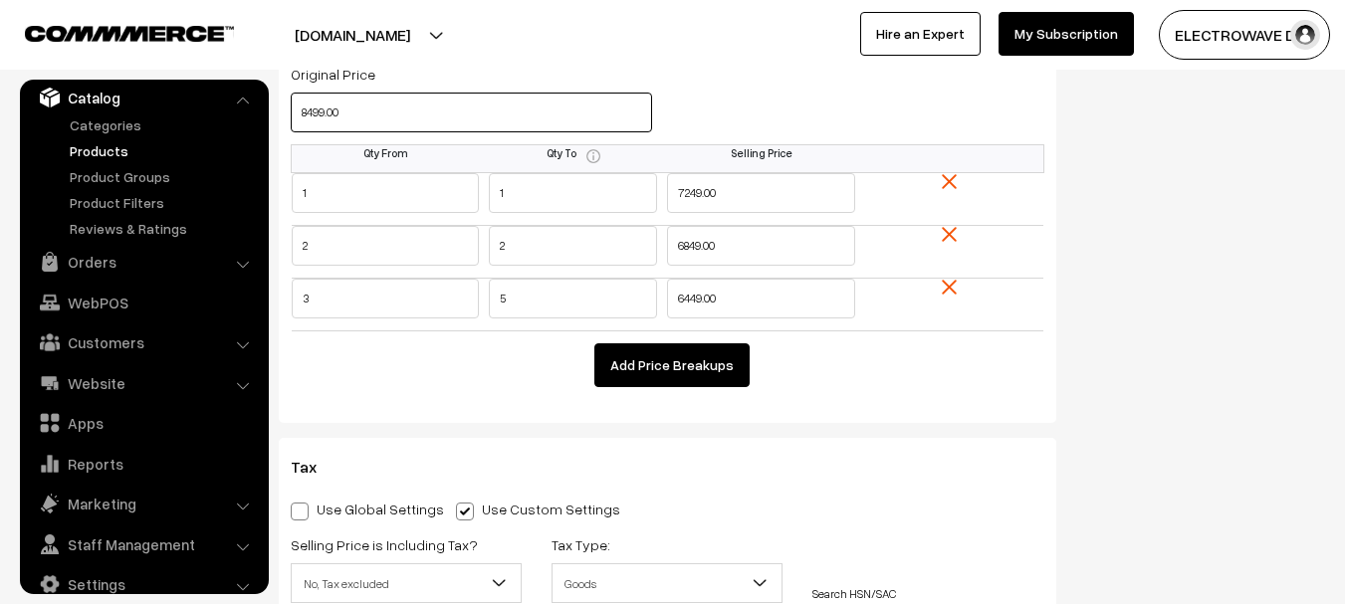
drag, startPoint x: 325, startPoint y: 101, endPoint x: 290, endPoint y: 102, distance: 34.9
click at [290, 102] on div "Original Price 8499.00" at bounding box center [471, 103] width 391 height 83
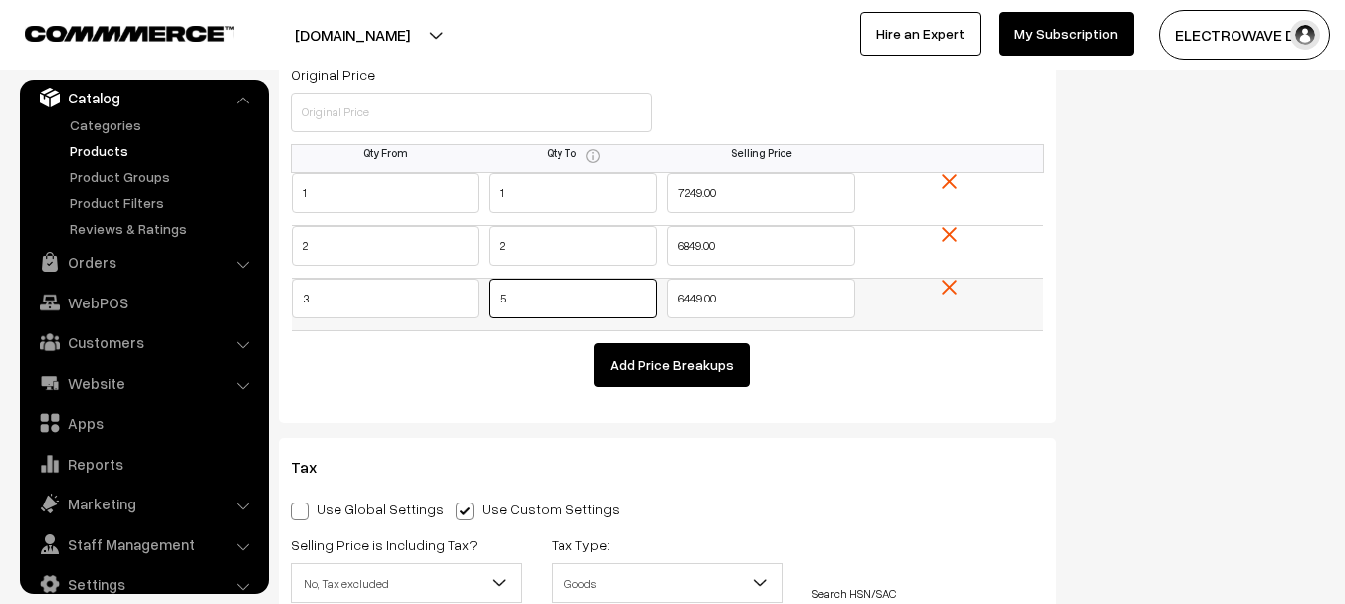
drag, startPoint x: 508, startPoint y: 294, endPoint x: 486, endPoint y: 297, distance: 22.1
click at [486, 297] on td "5" at bounding box center [573, 304] width 188 height 53
click at [892, 393] on div "Pricing Fixed Price Price based on quantity Original Price Selling Price 0.00 Q…" at bounding box center [668, 195] width 778 height 456
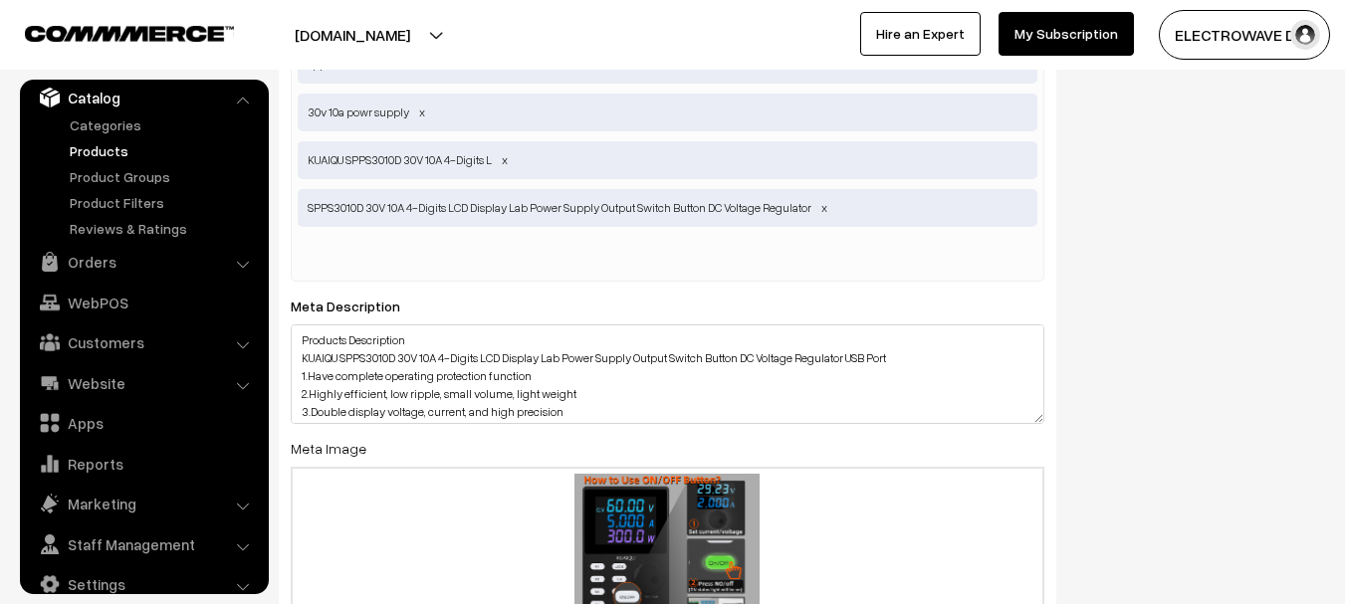
scroll to position [4020, 0]
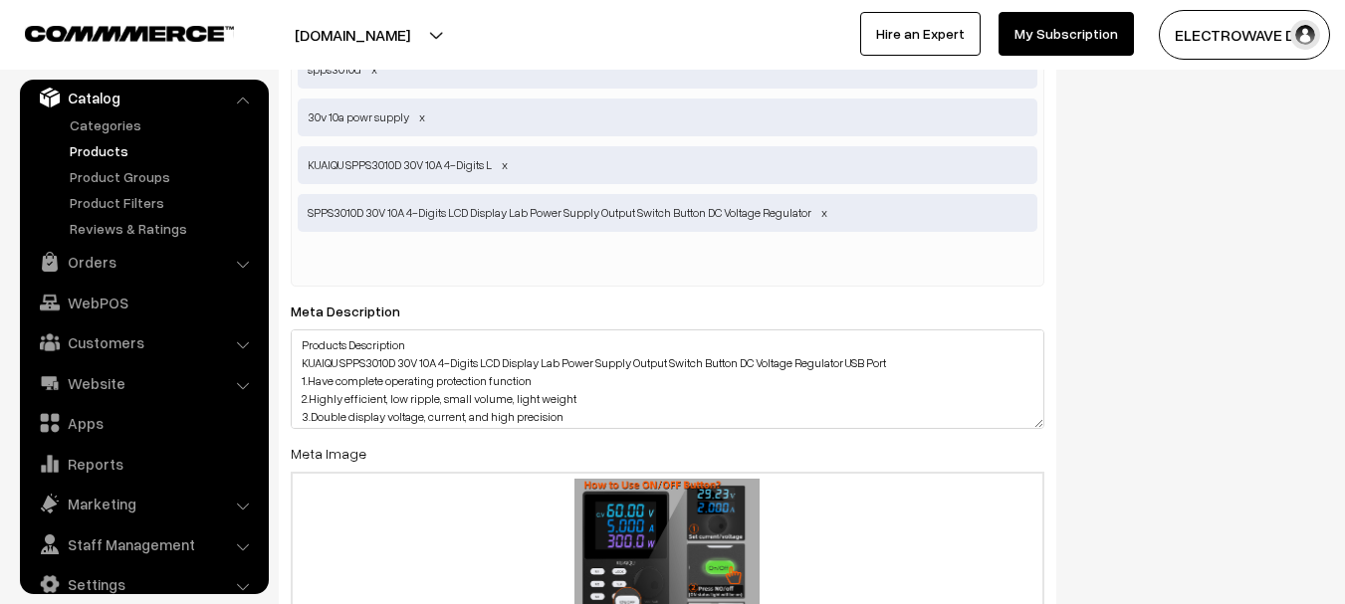
click at [462, 244] on input "text" at bounding box center [401, 262] width 207 height 40
type input "spps3010d"
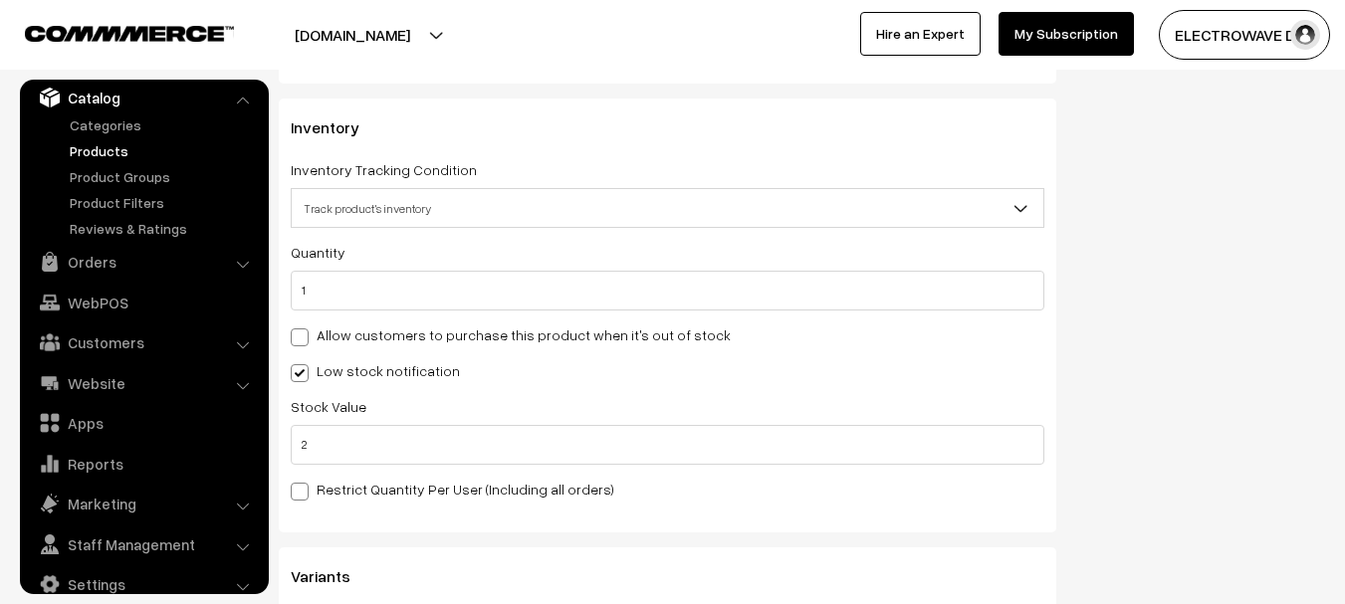
scroll to position [2980, 0]
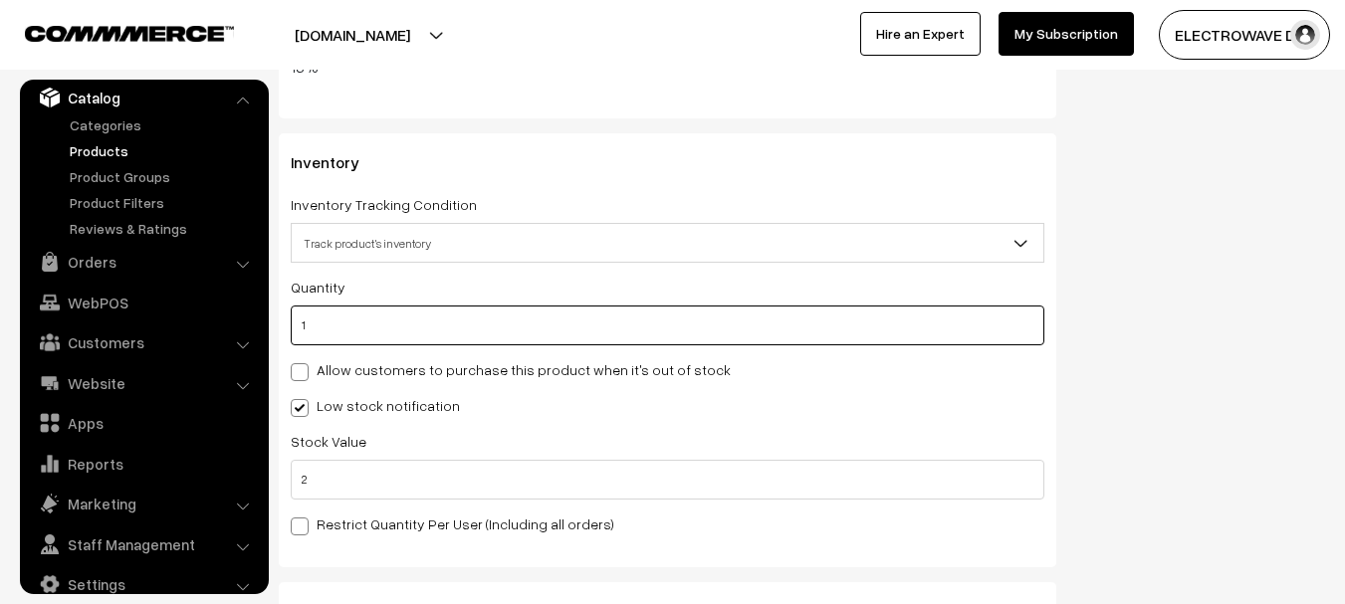
click at [293, 306] on input "1" at bounding box center [668, 326] width 754 height 40
type input "0"
type input "1"
type input "0"
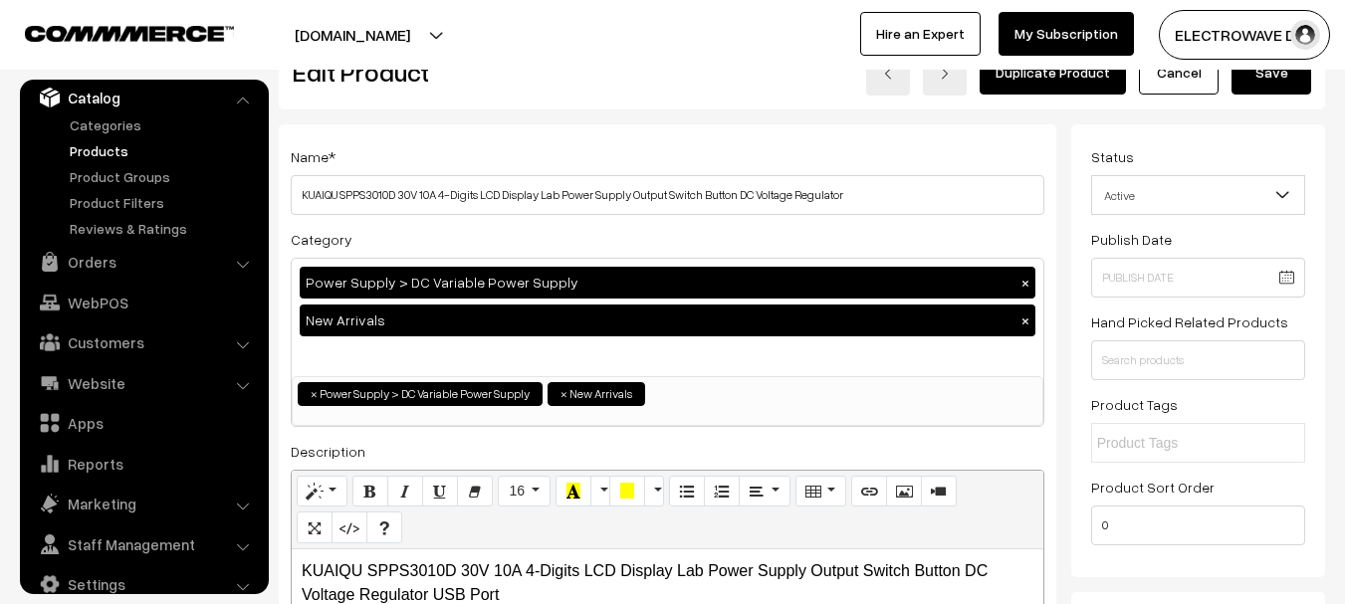
scroll to position [0, 0]
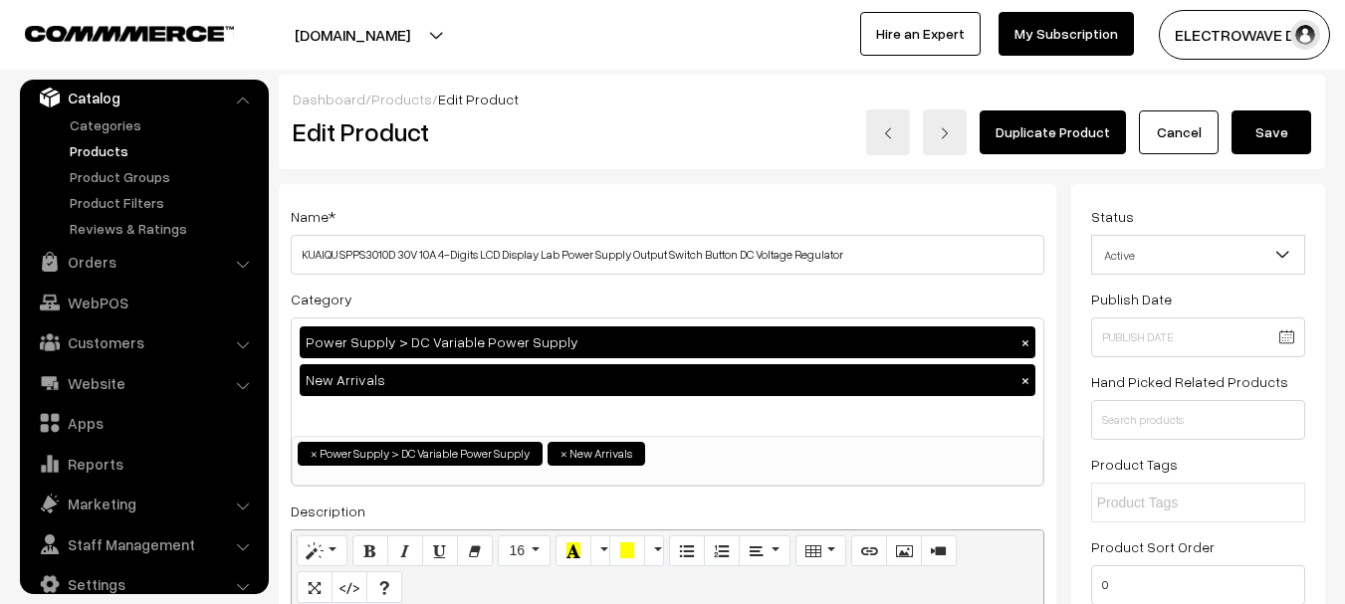
click at [1280, 148] on button "Save" at bounding box center [1272, 133] width 80 height 44
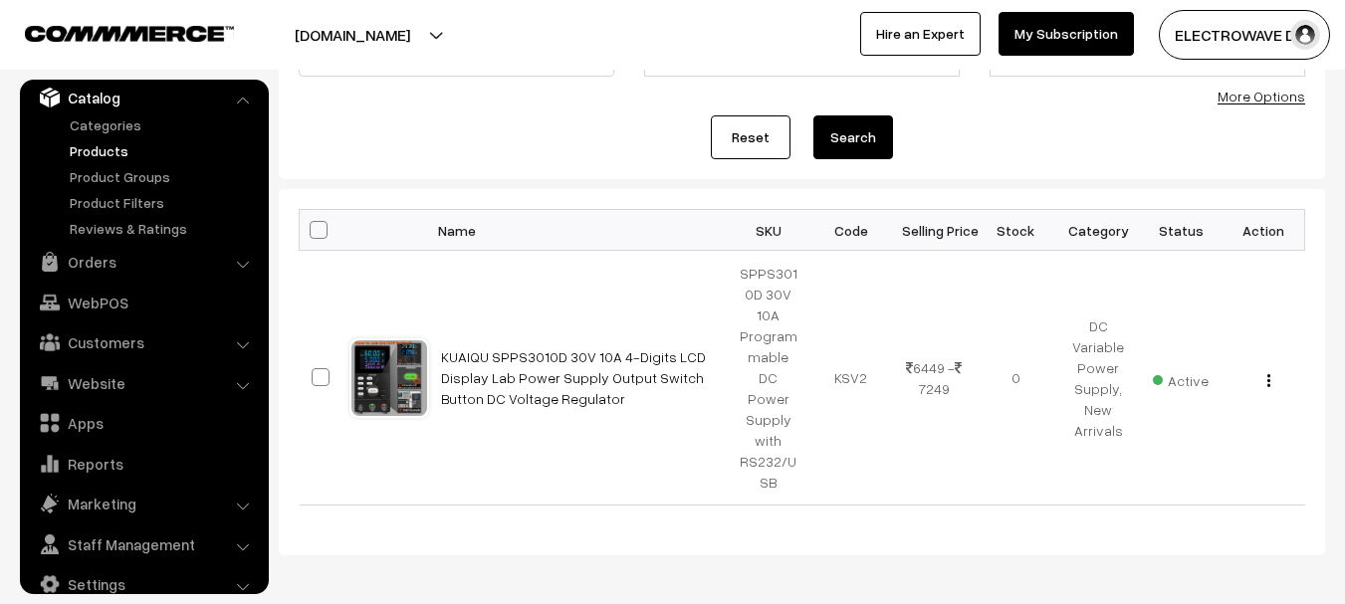
scroll to position [199, 0]
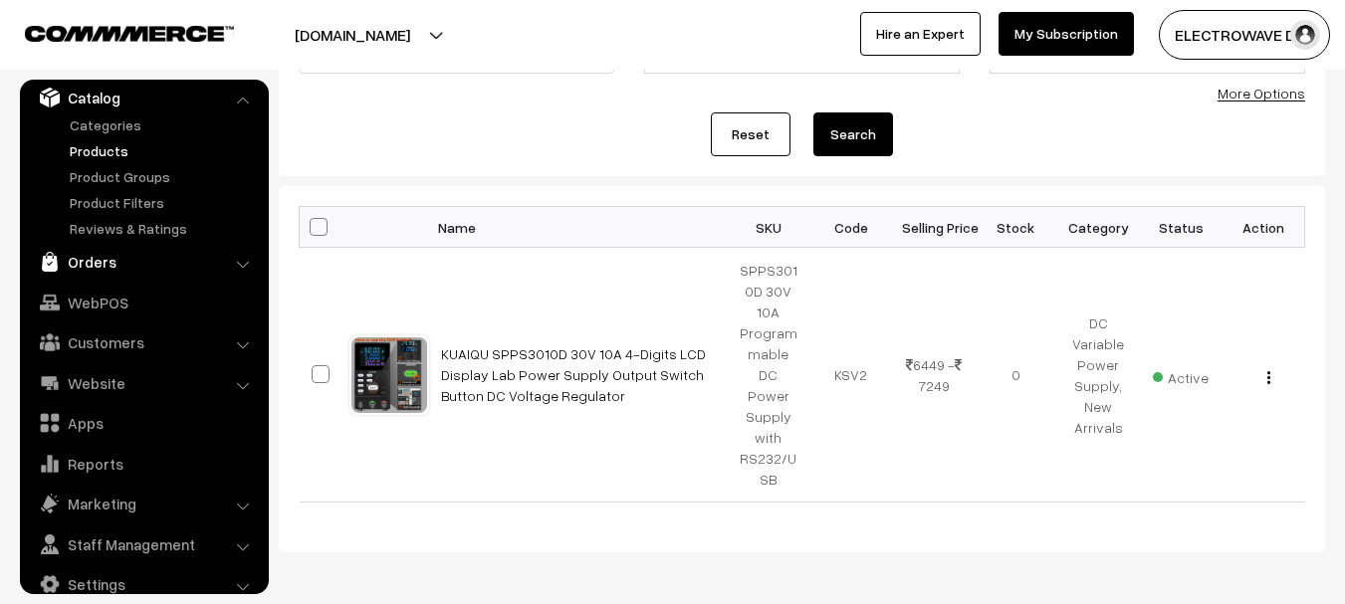
click at [109, 268] on link "Orders" at bounding box center [143, 262] width 237 height 36
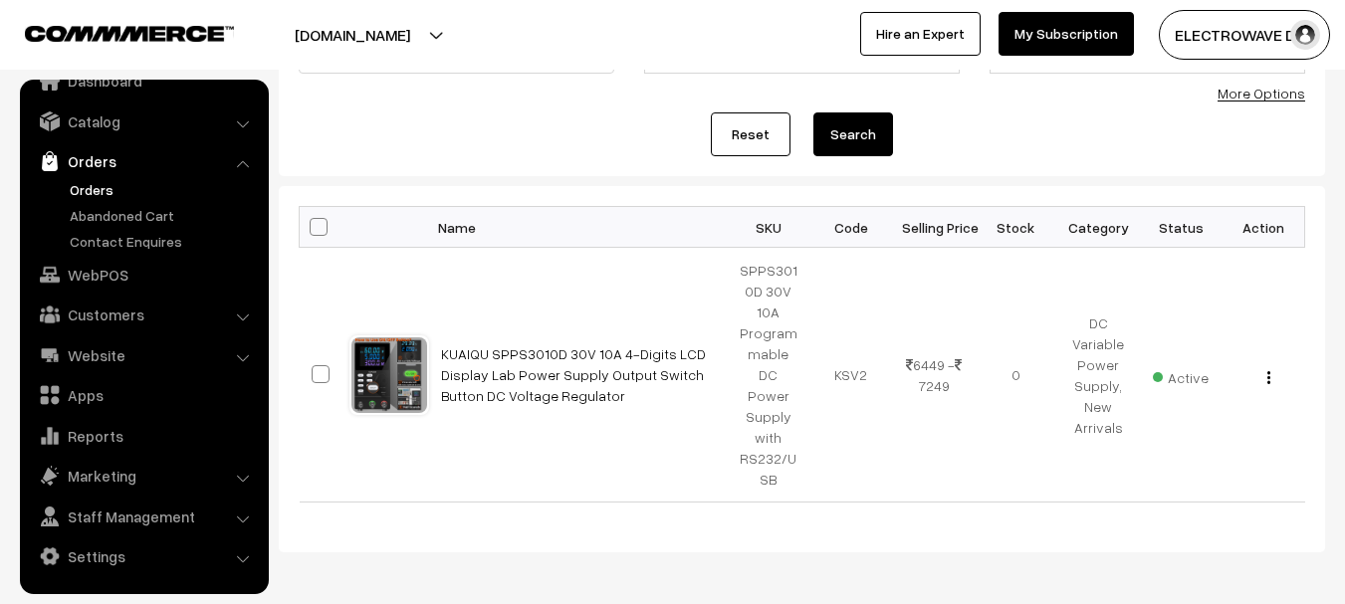
click at [125, 198] on link "Orders" at bounding box center [163, 189] width 197 height 21
